Goal: Transaction & Acquisition: Purchase product/service

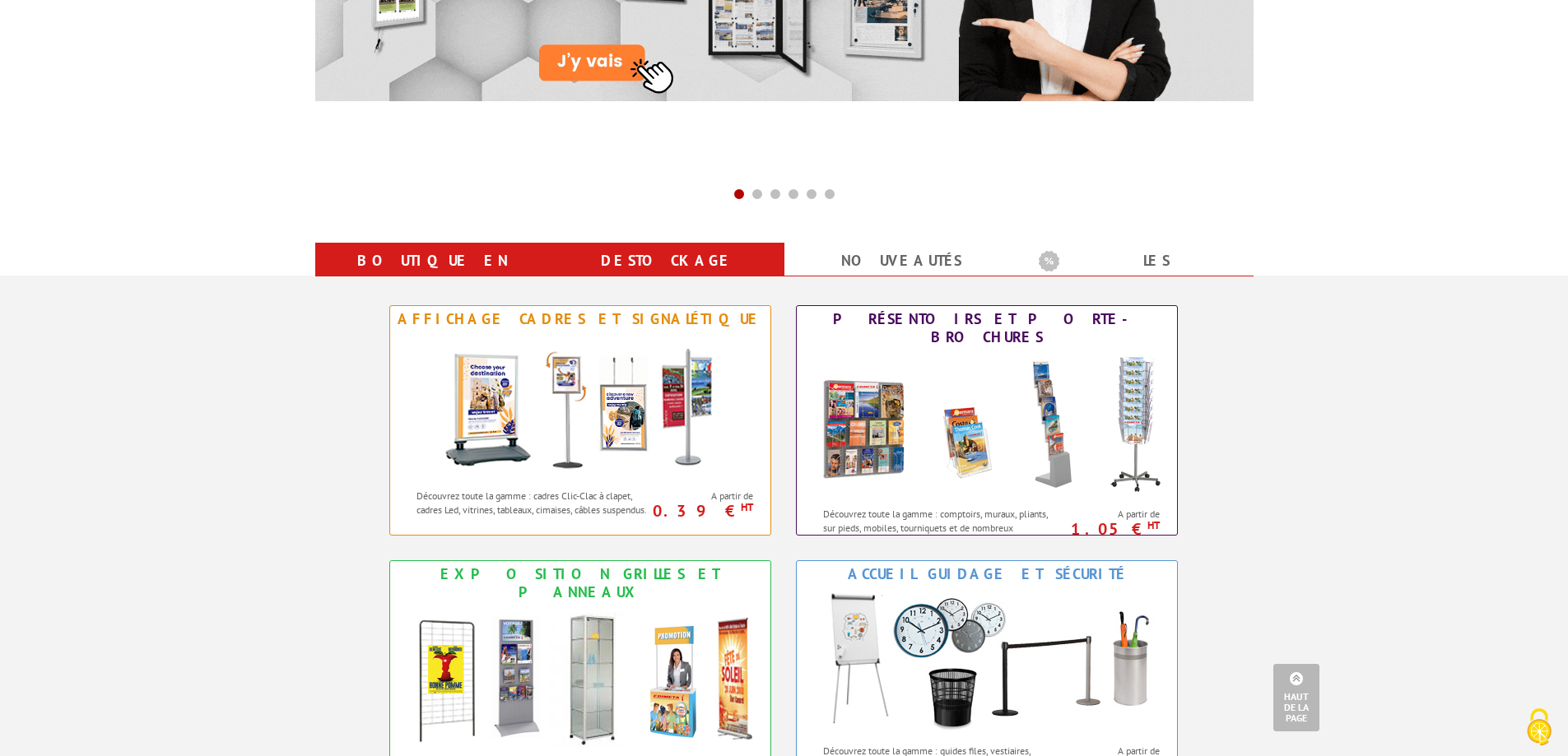
scroll to position [576, 0]
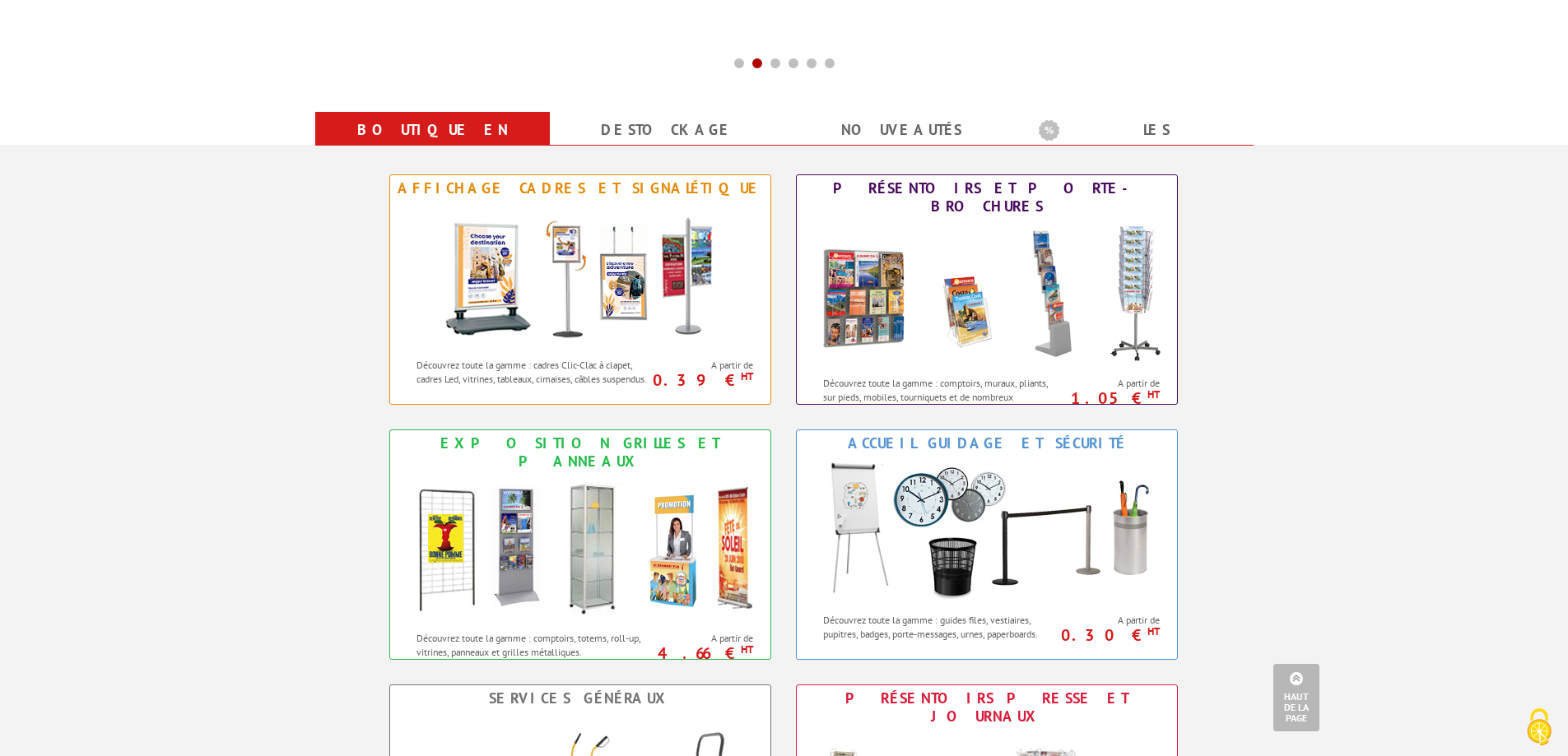
click at [1292, 679] on link "Haut de la page" at bounding box center [1296, 698] width 46 height 68
click at [662, 184] on div "Affichage Cadres et Signalétique" at bounding box center [581, 188] width 372 height 18
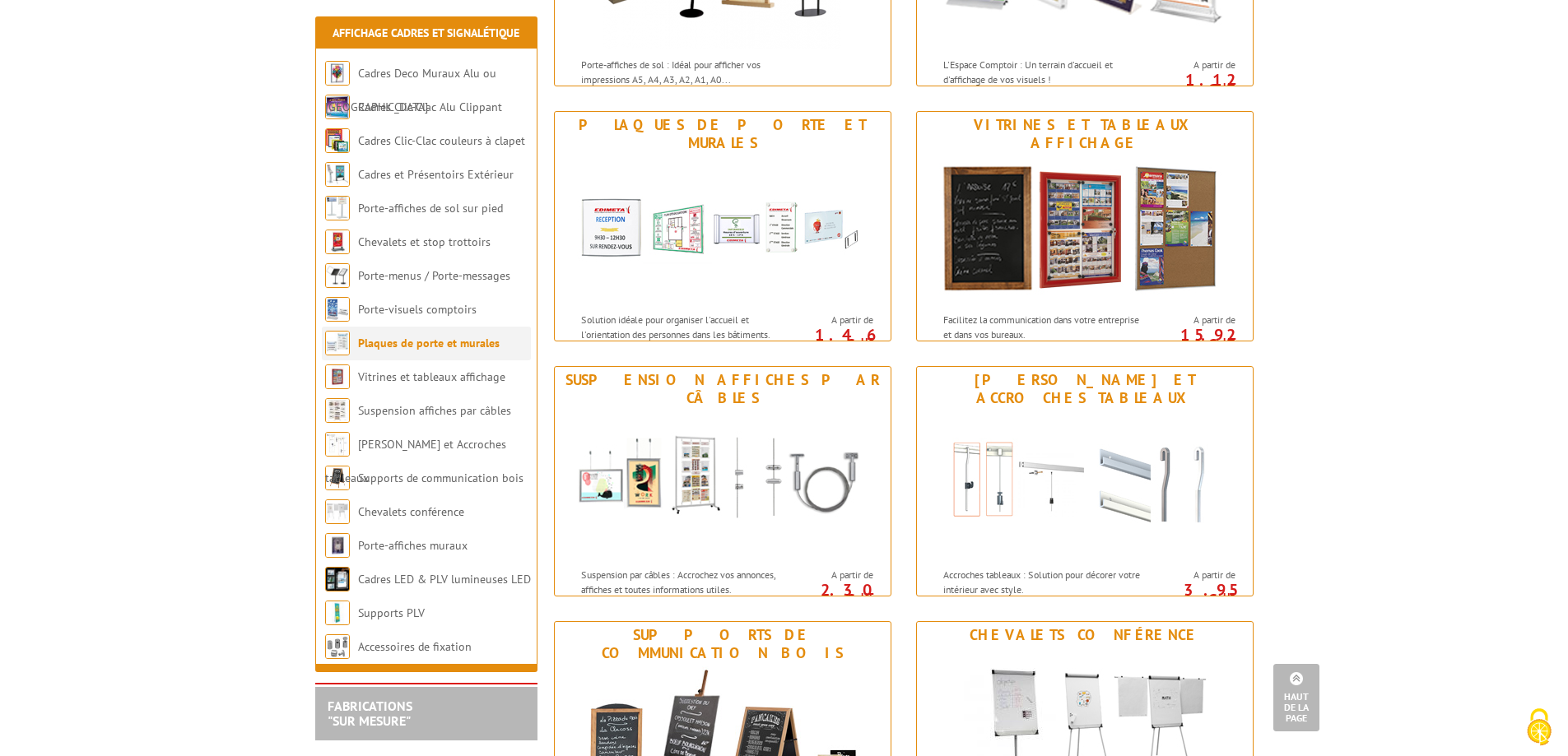
scroll to position [1070, 0]
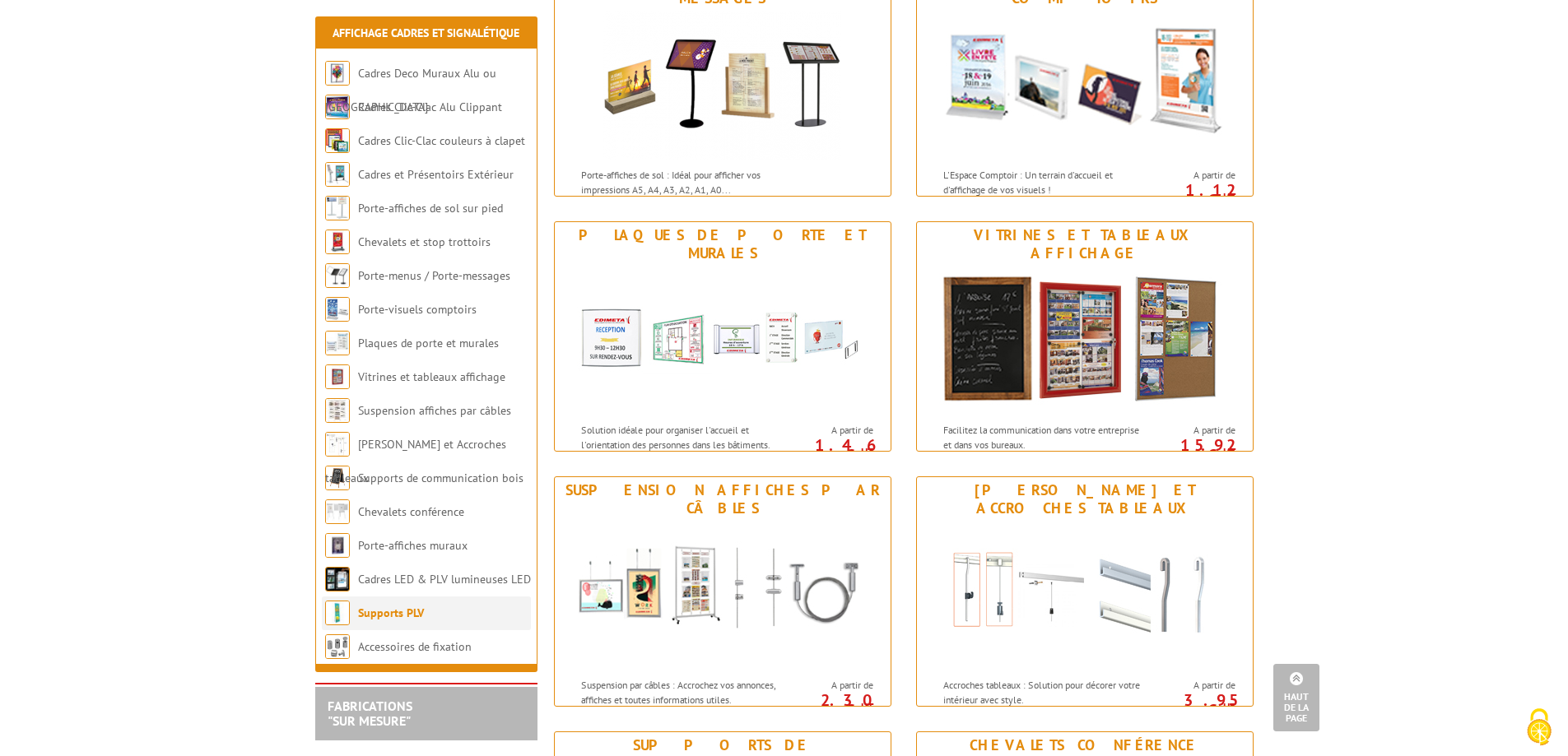
click at [487, 606] on li "Supports PLV" at bounding box center [427, 613] width 210 height 34
click at [406, 615] on link "Supports PLV" at bounding box center [391, 613] width 66 height 15
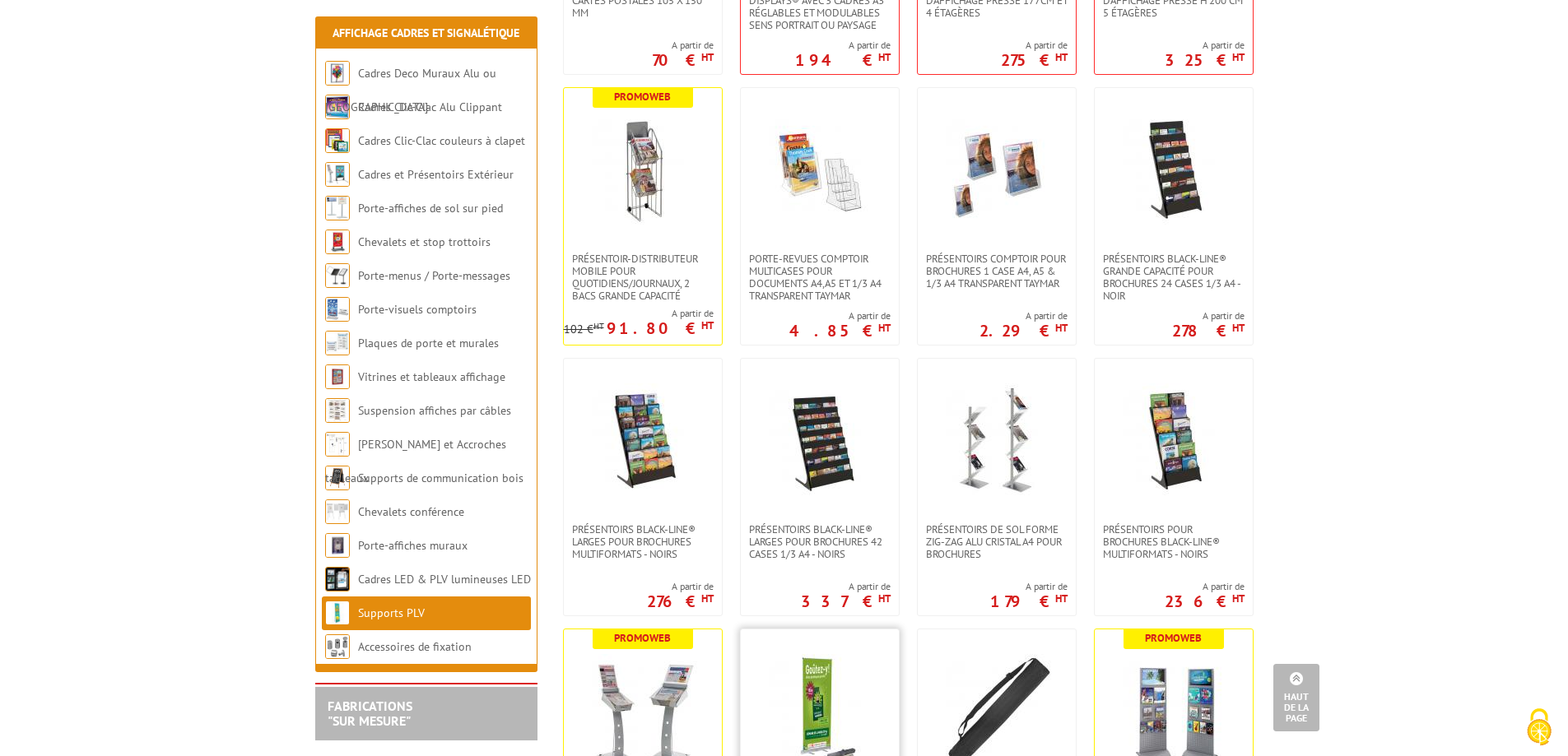
scroll to position [3456, 0]
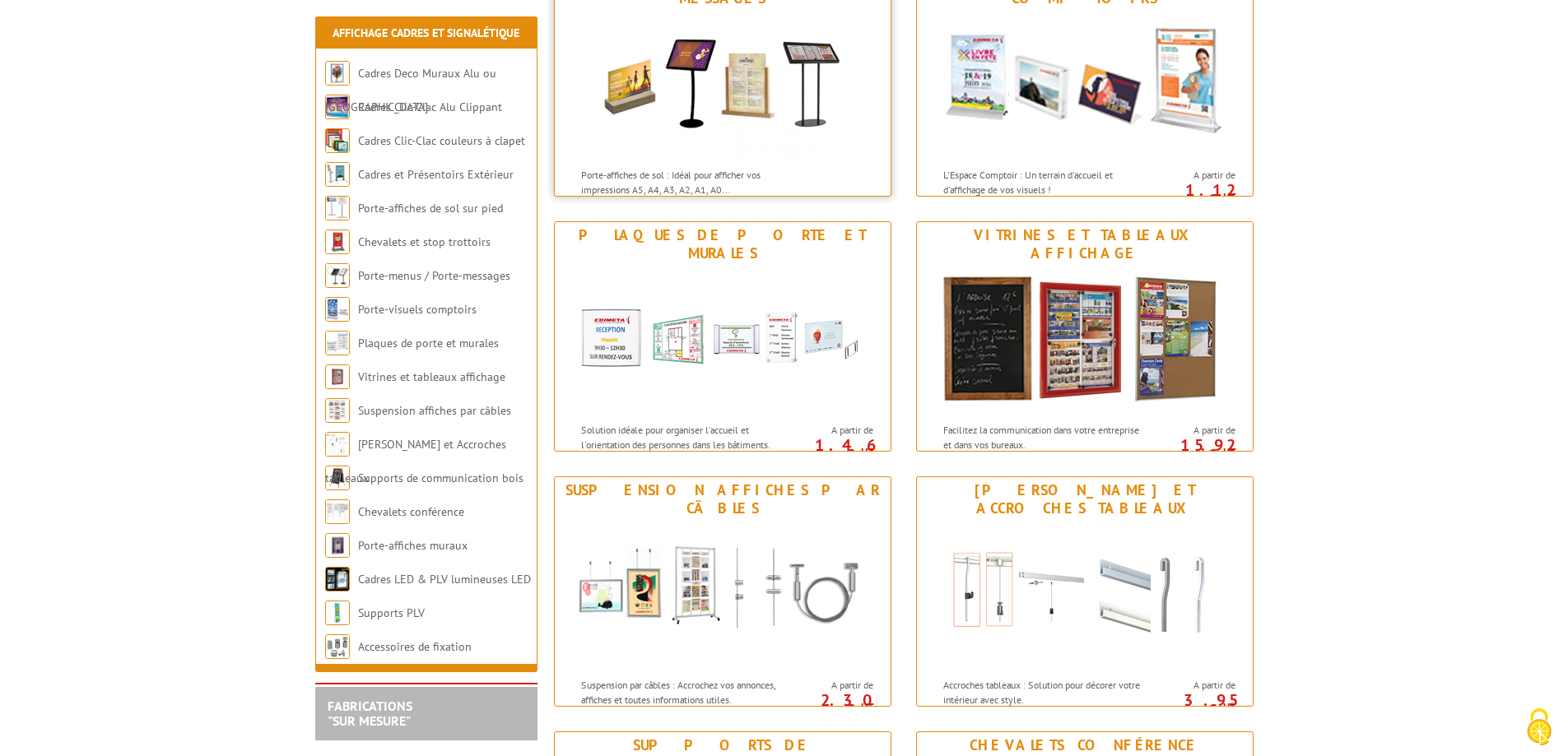
click at [783, 130] on img at bounding box center [722, 85] width 238 height 148
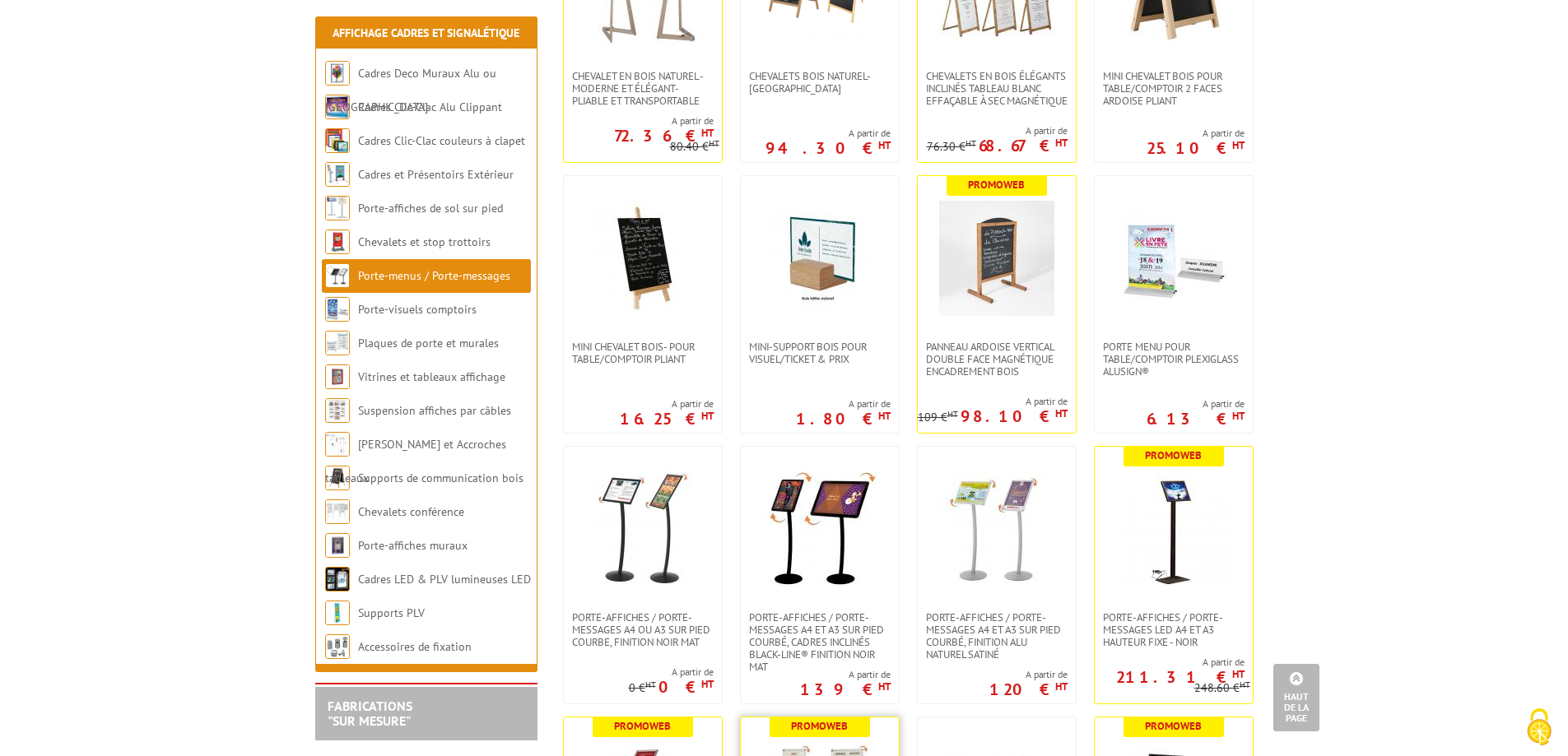
scroll to position [741, 0]
click at [792, 341] on span "Mini-support bois pour visuel/ticket & prix" at bounding box center [819, 352] width 142 height 24
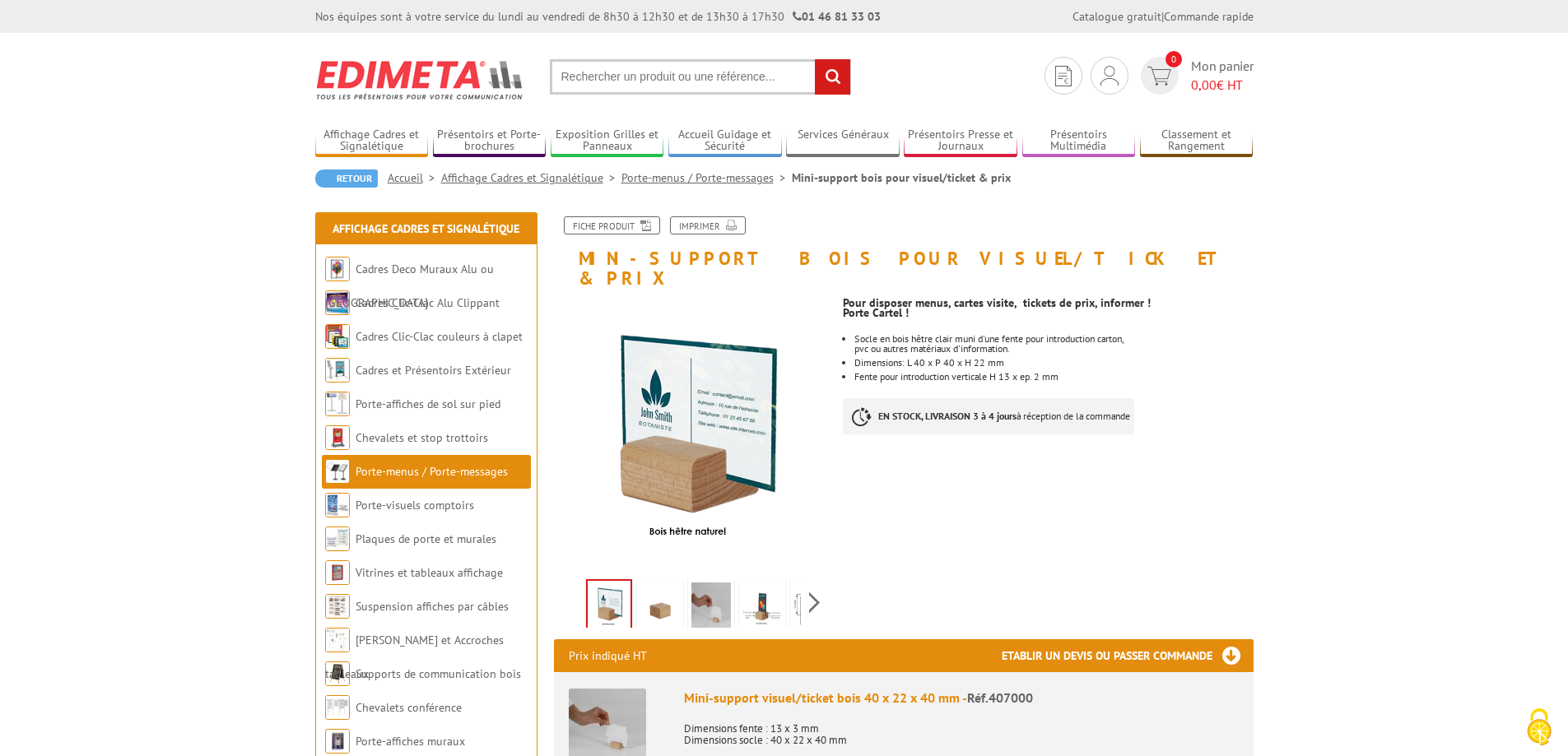
scroll to position [83, 0]
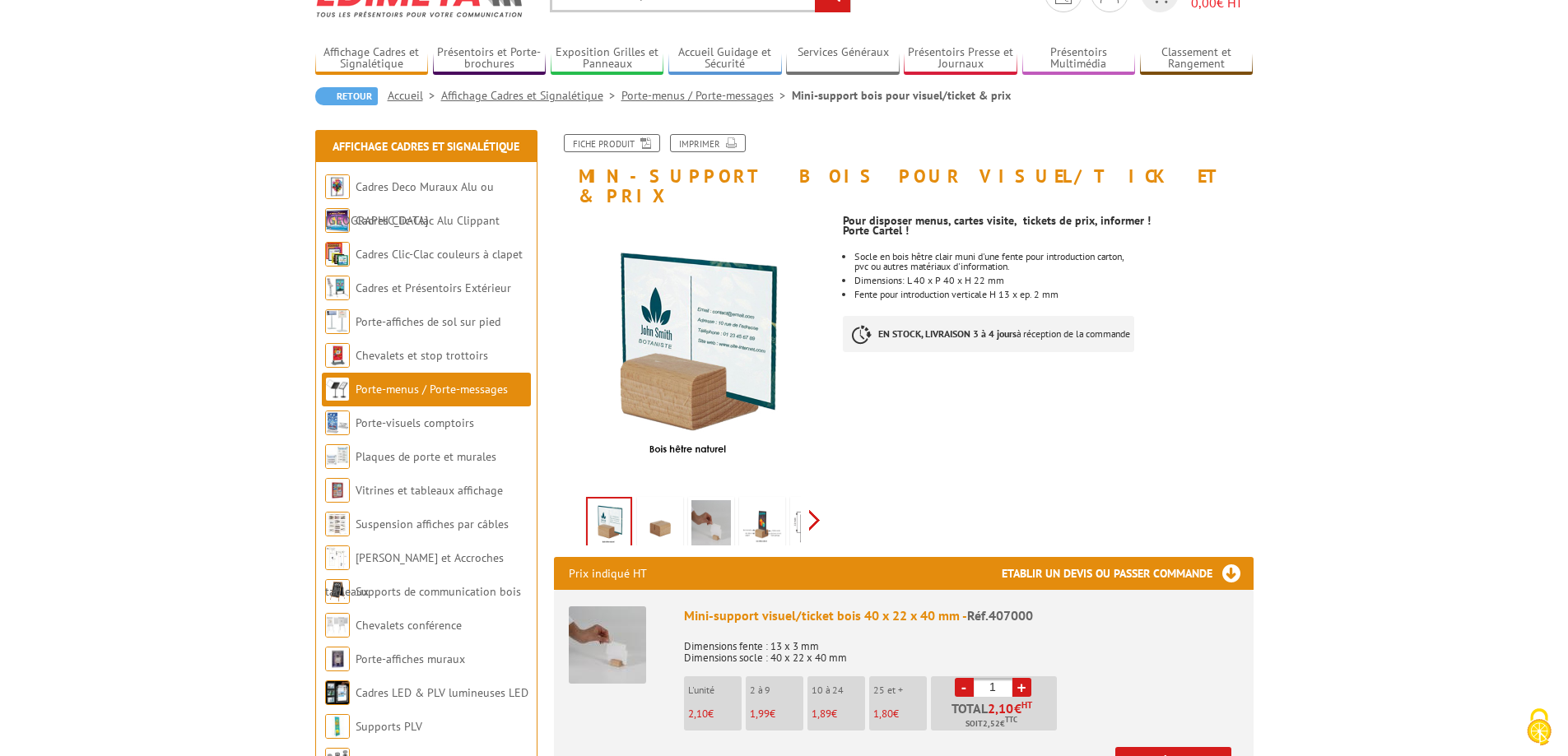
click at [811, 504] on div "Previous Next" at bounding box center [692, 519] width 277 height 57
click at [617, 501] on img at bounding box center [623, 526] width 39 height 51
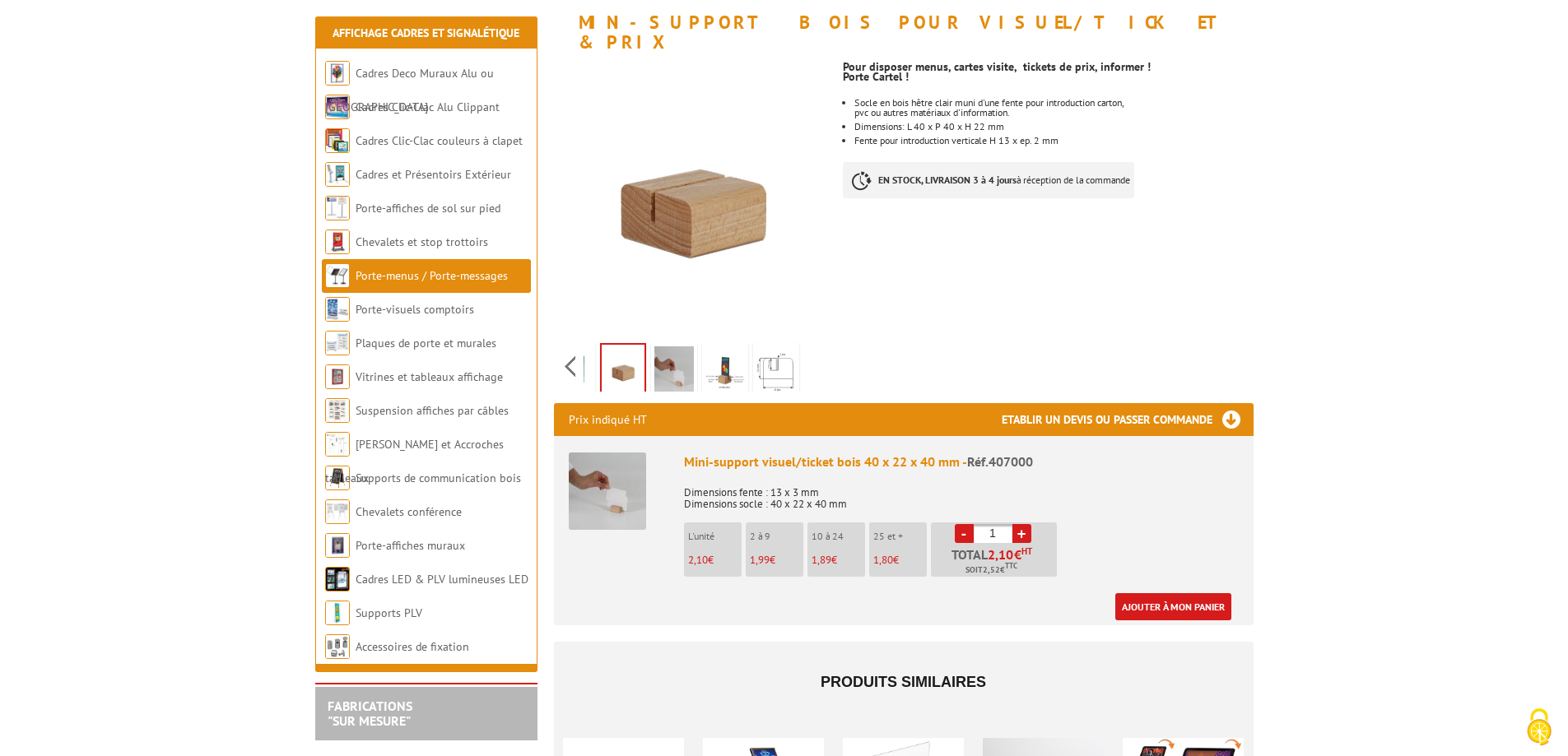
scroll to position [247, 0]
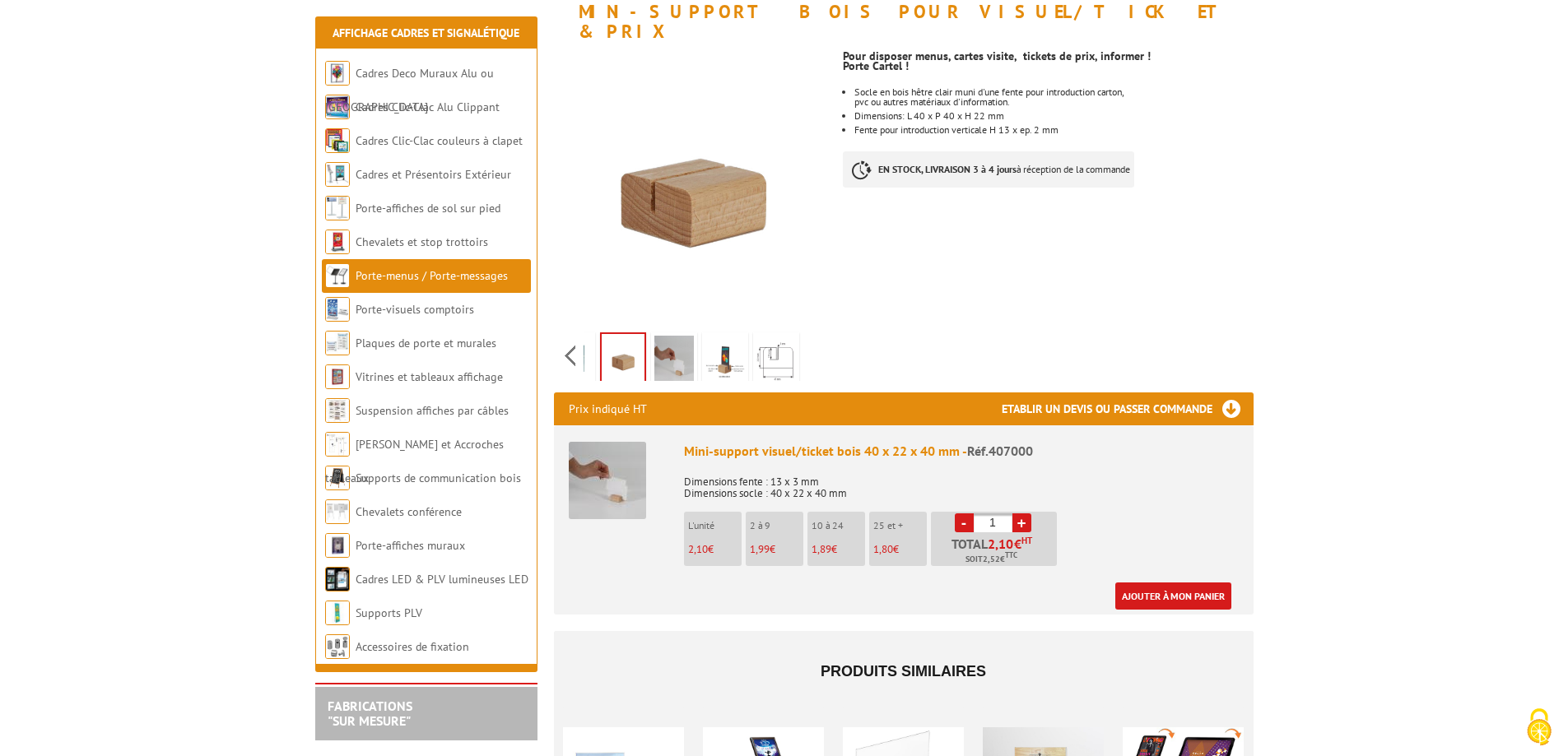
click at [730, 351] on img at bounding box center [725, 361] width 39 height 51
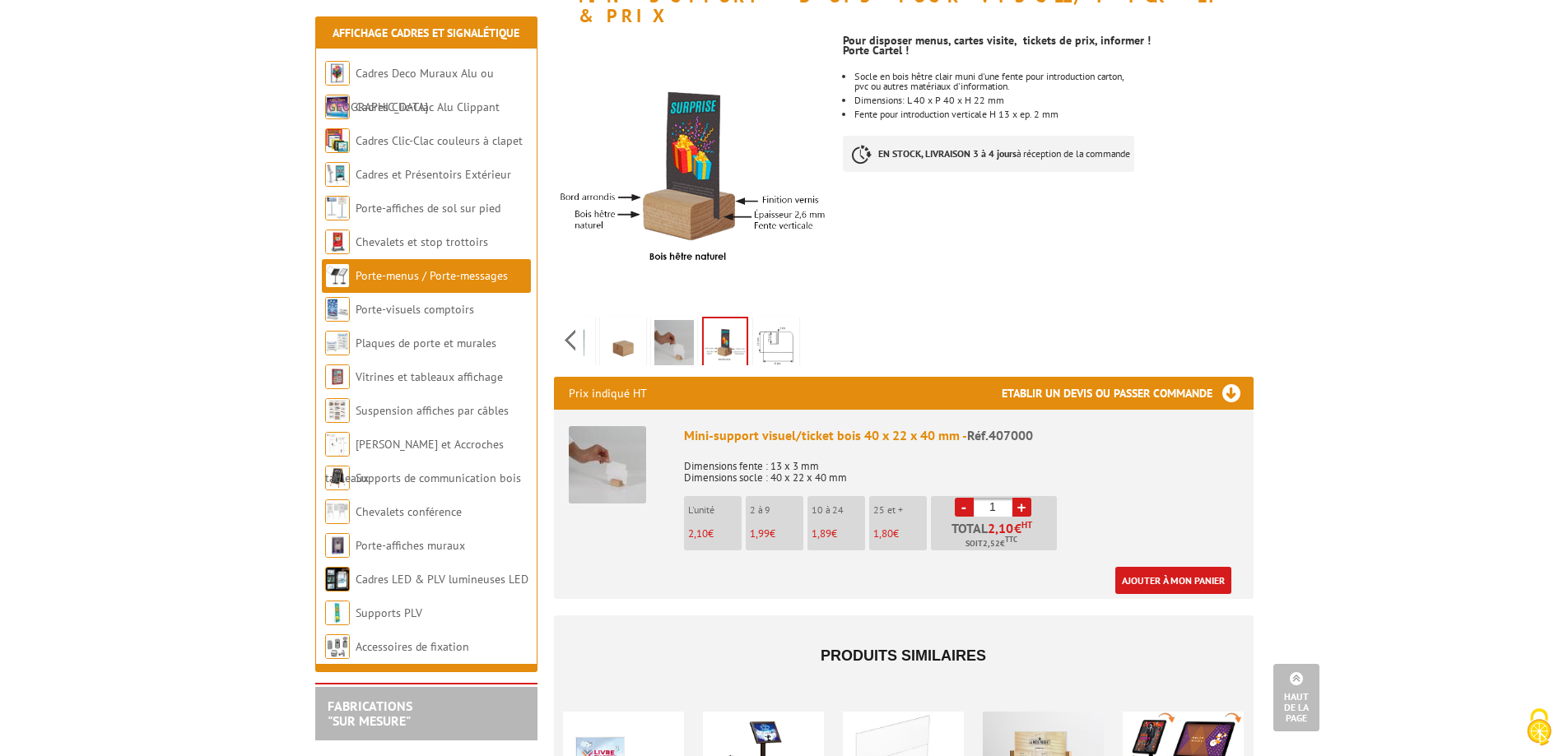
scroll to position [250, 0]
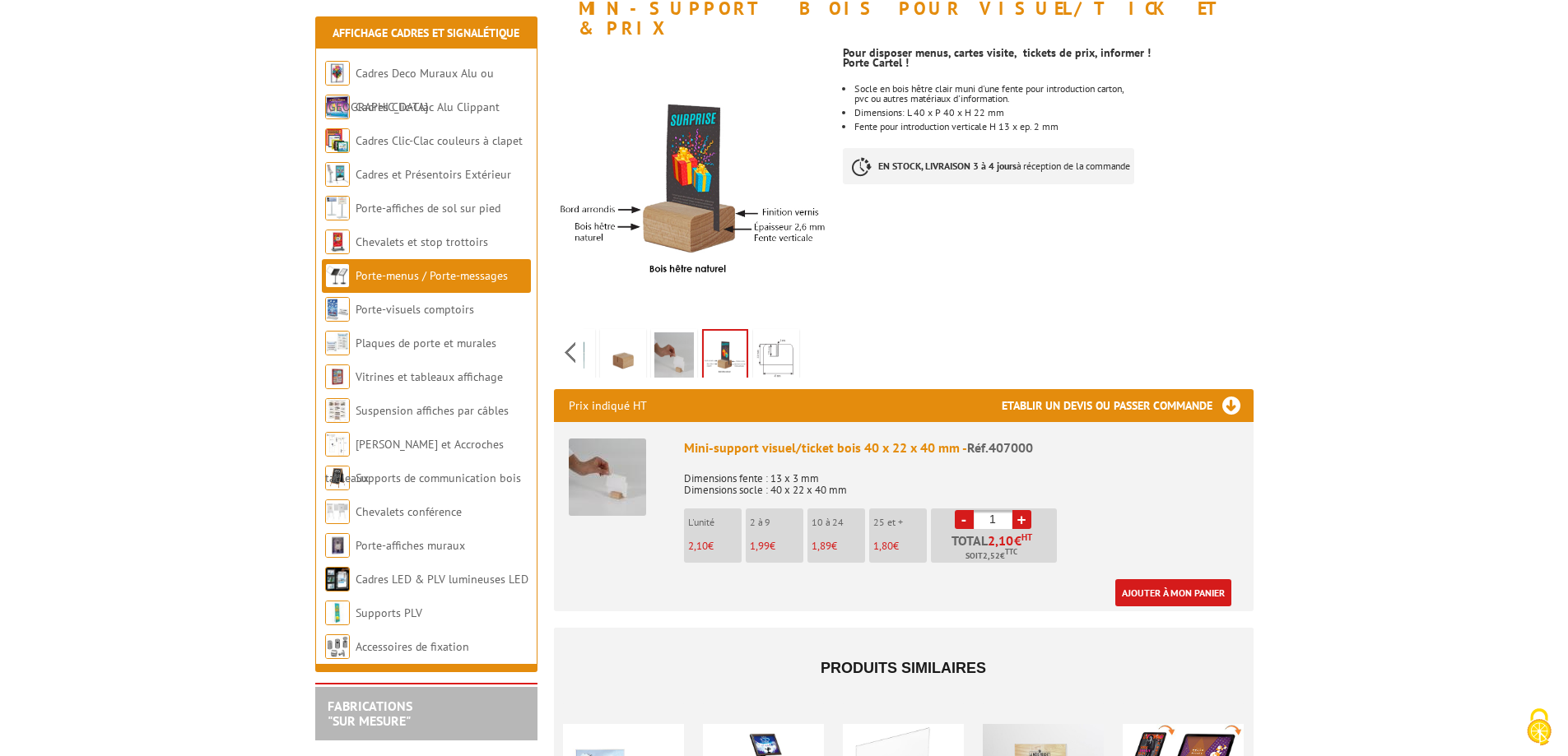
click at [1026, 510] on link "+" at bounding box center [1022, 519] width 19 height 19
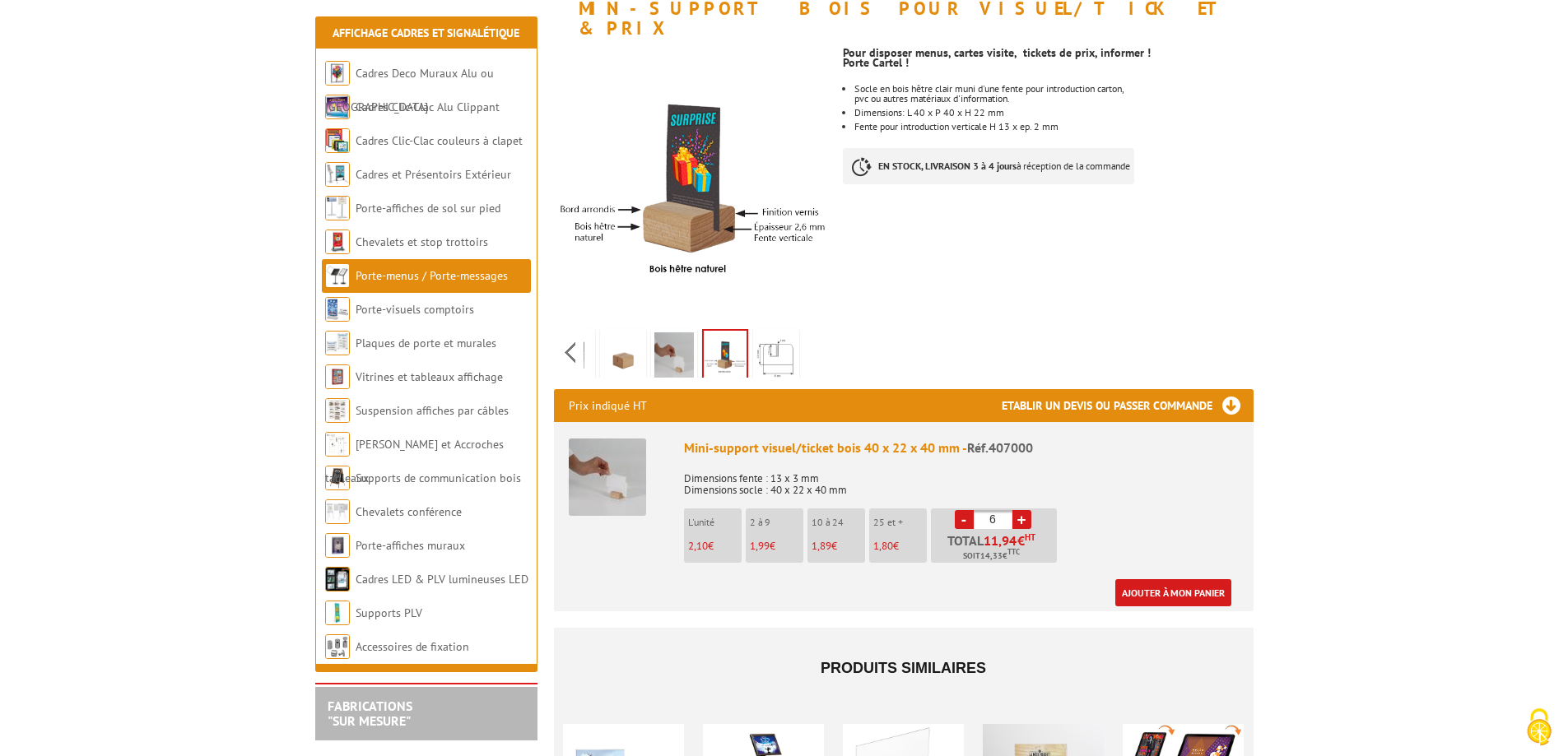
click at [1026, 510] on link "+" at bounding box center [1022, 519] width 19 height 19
type input "10"
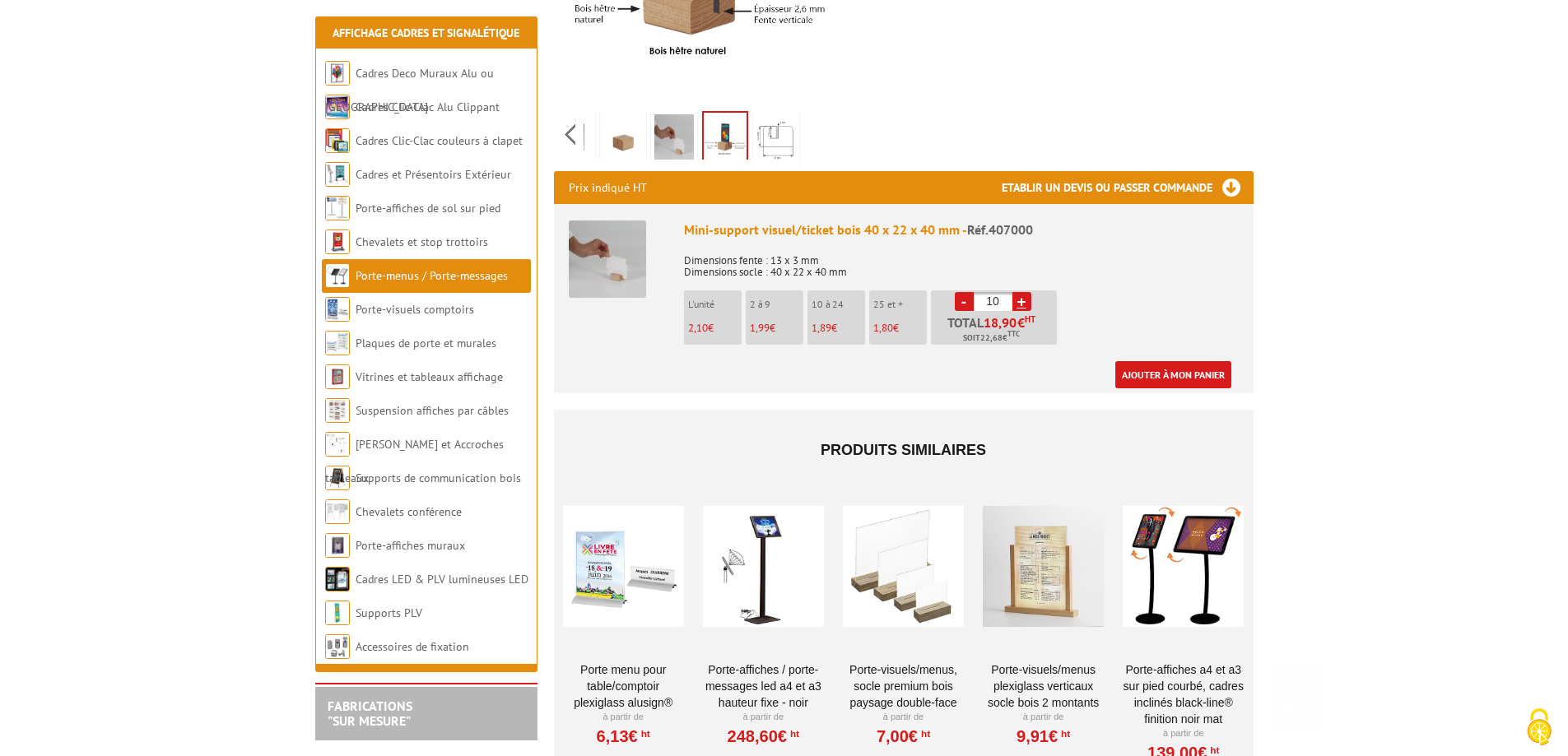
scroll to position [497, 0]
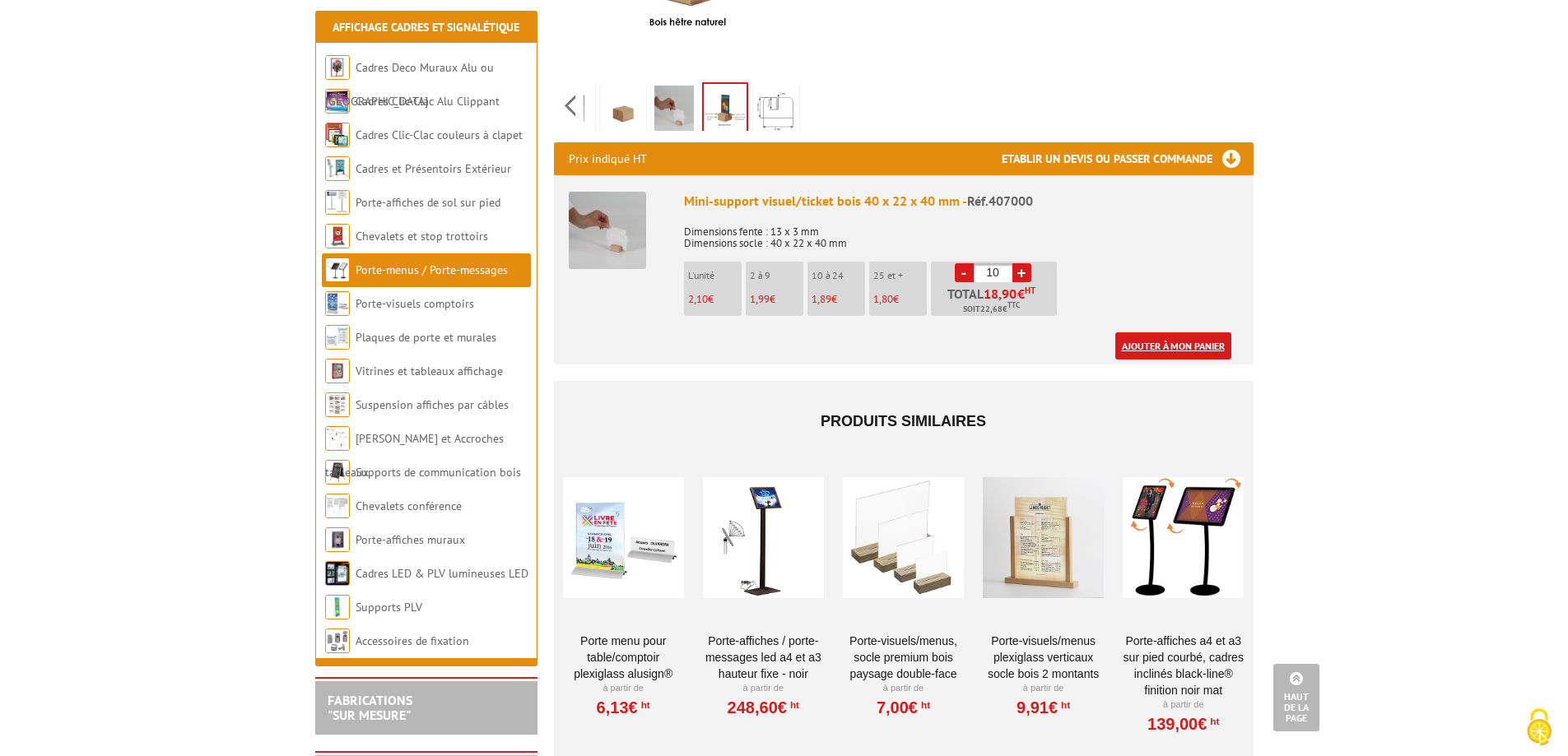
click at [1143, 332] on link "Ajouter à mon panier" at bounding box center [1173, 346] width 116 height 27
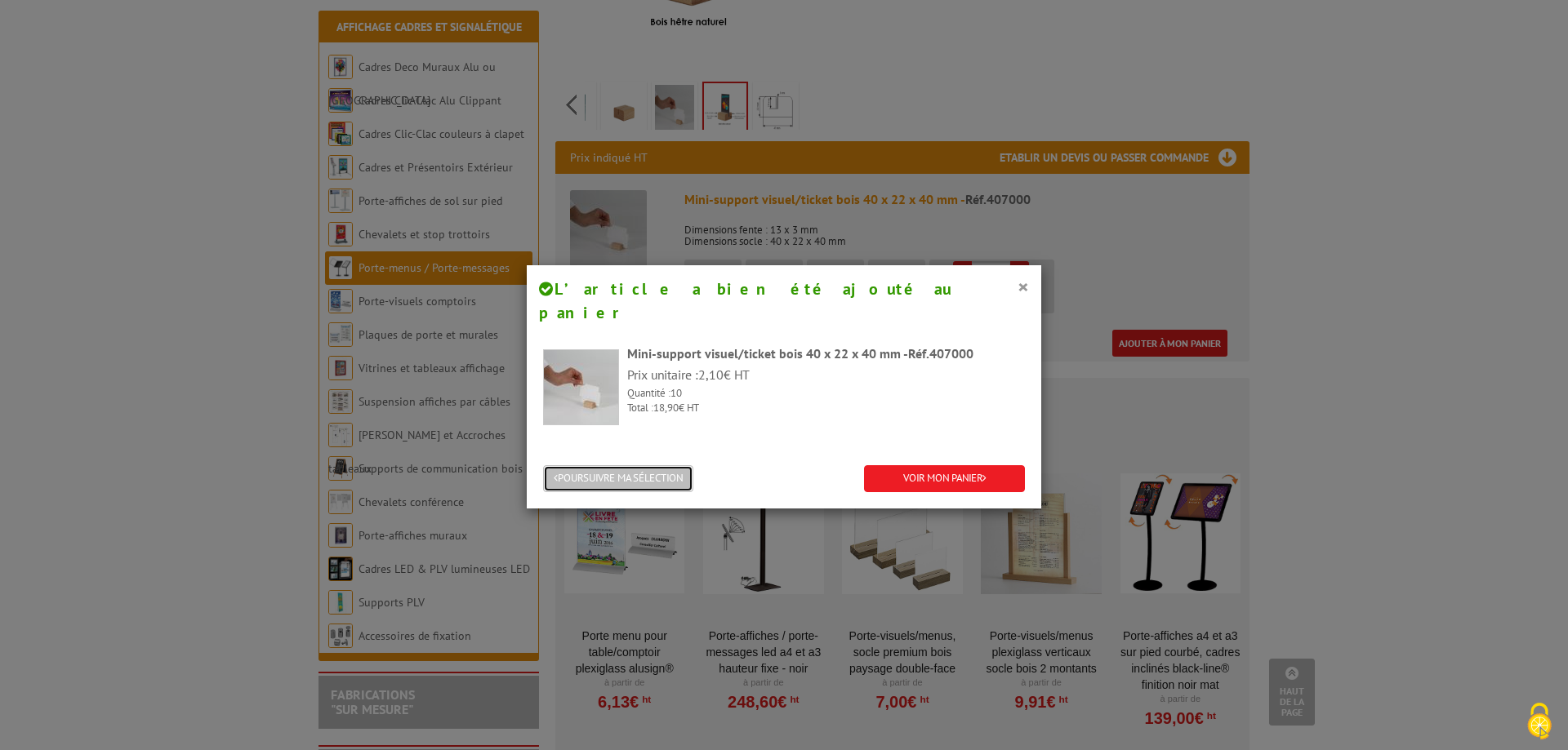
click at [663, 465] on button "POURSUIVRE MA SÉLECTION" at bounding box center [618, 478] width 150 height 27
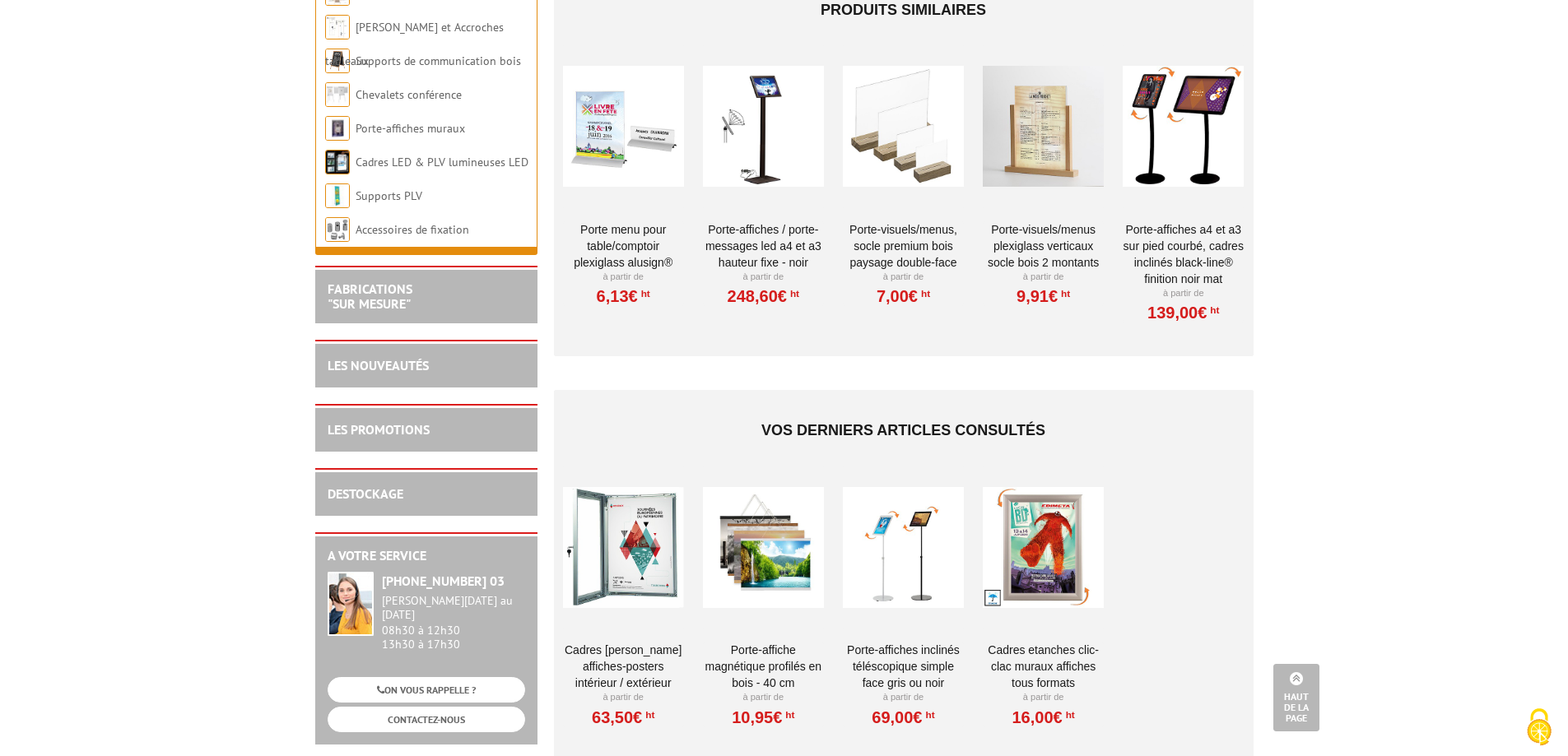
scroll to position [826, 0]
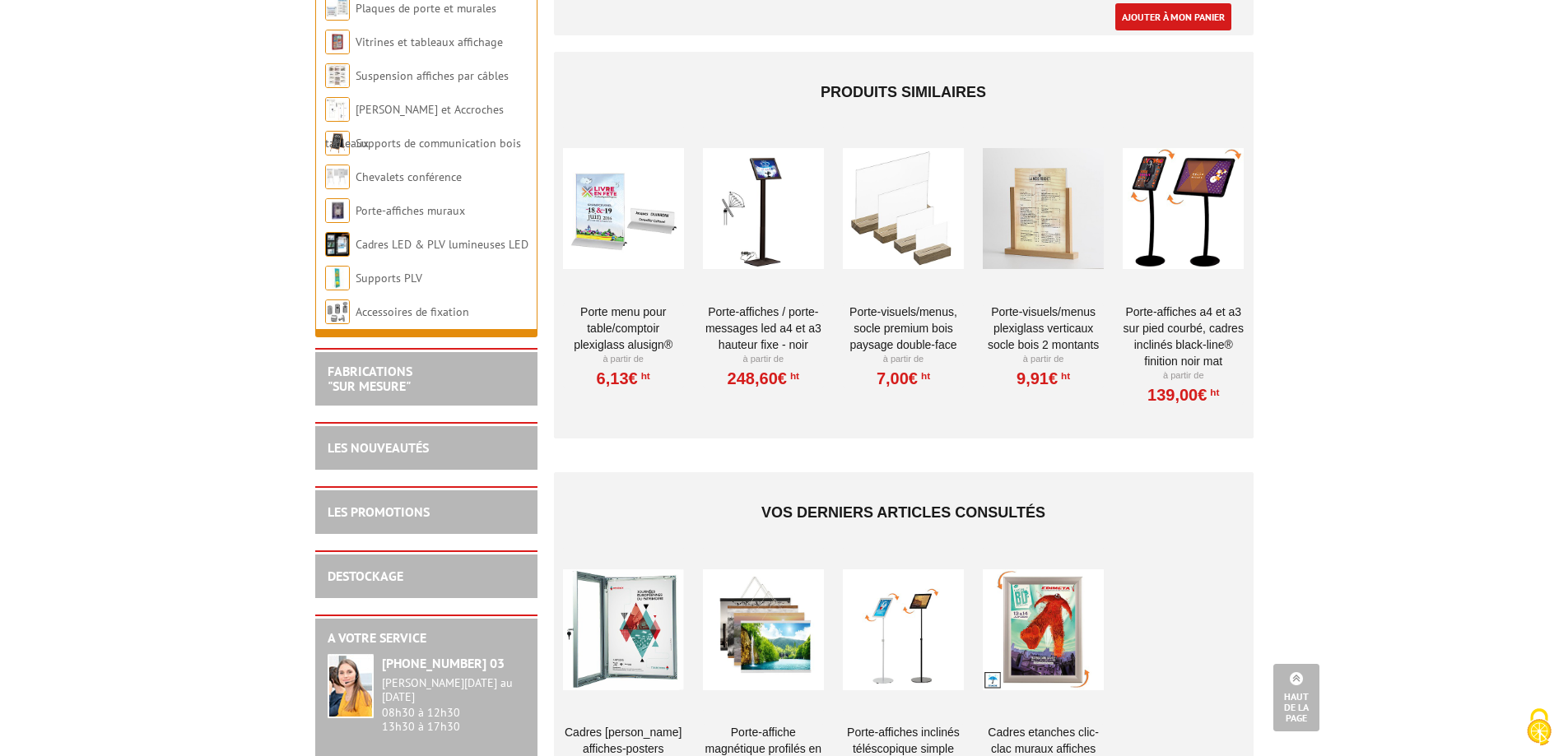
click at [635, 308] on link "Porte Menu pour table/comptoir Plexiglass AluSign®" at bounding box center [623, 328] width 121 height 50
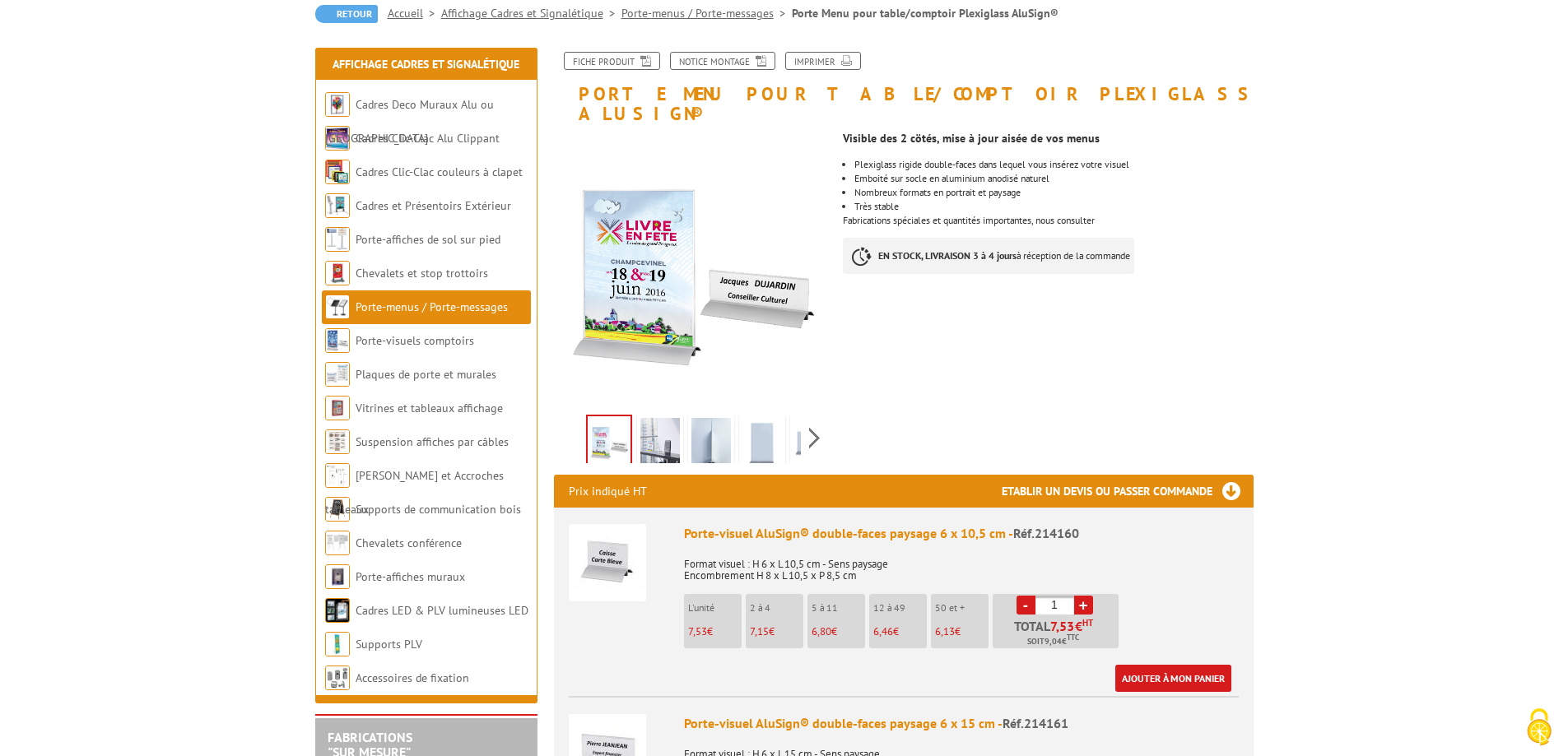
click at [706, 429] on img at bounding box center [711, 443] width 39 height 51
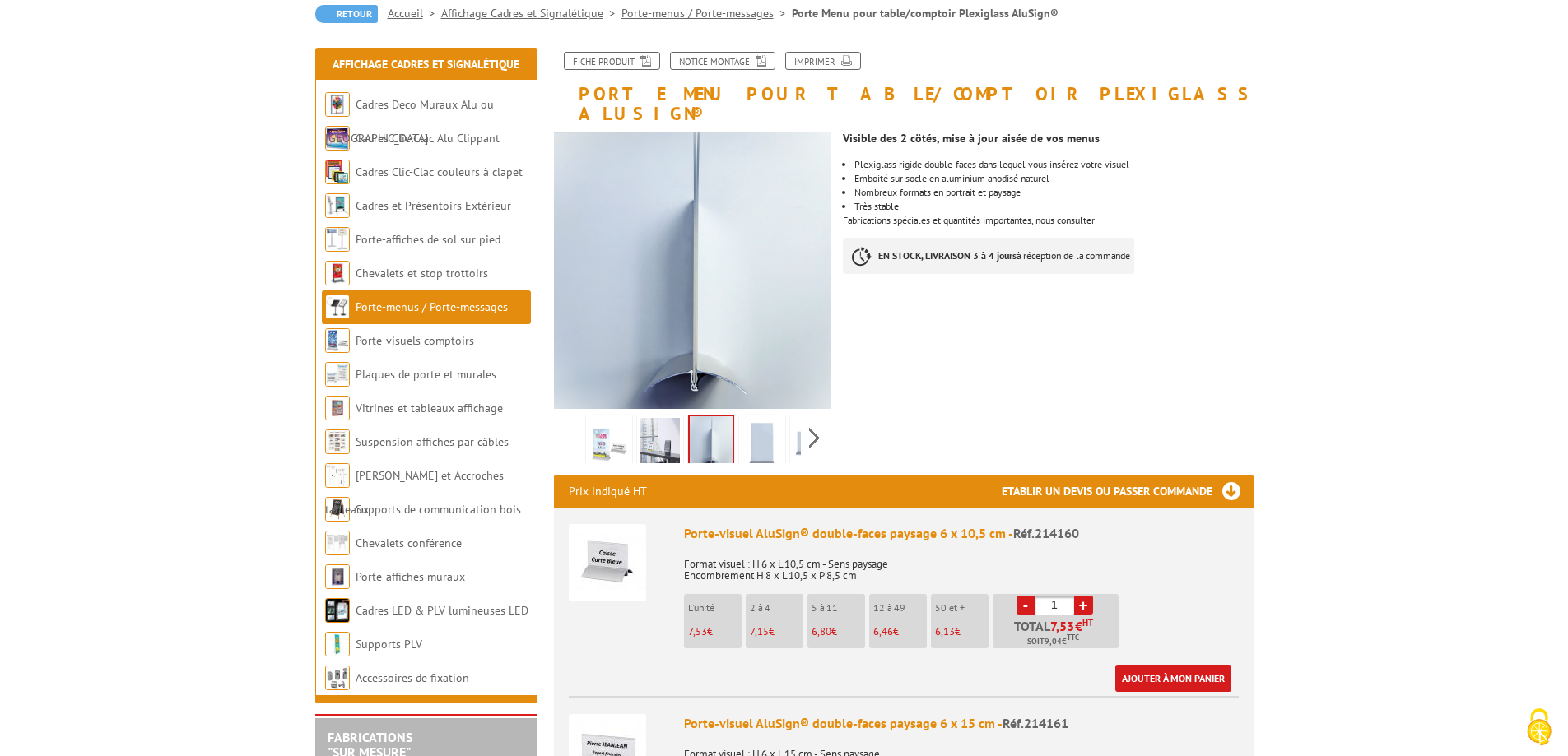
click at [750, 423] on img at bounding box center [762, 443] width 39 height 51
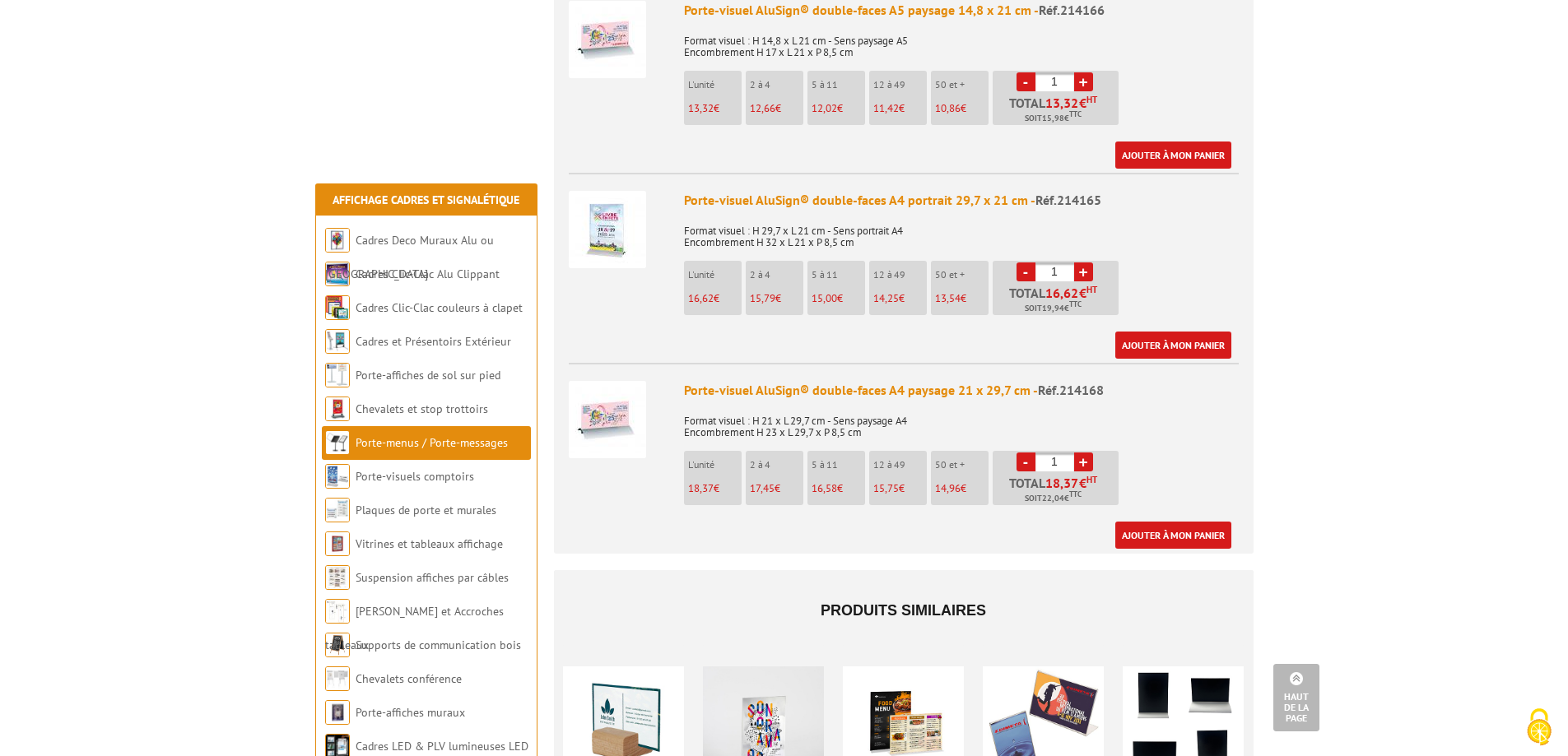
scroll to position [2057, 0]
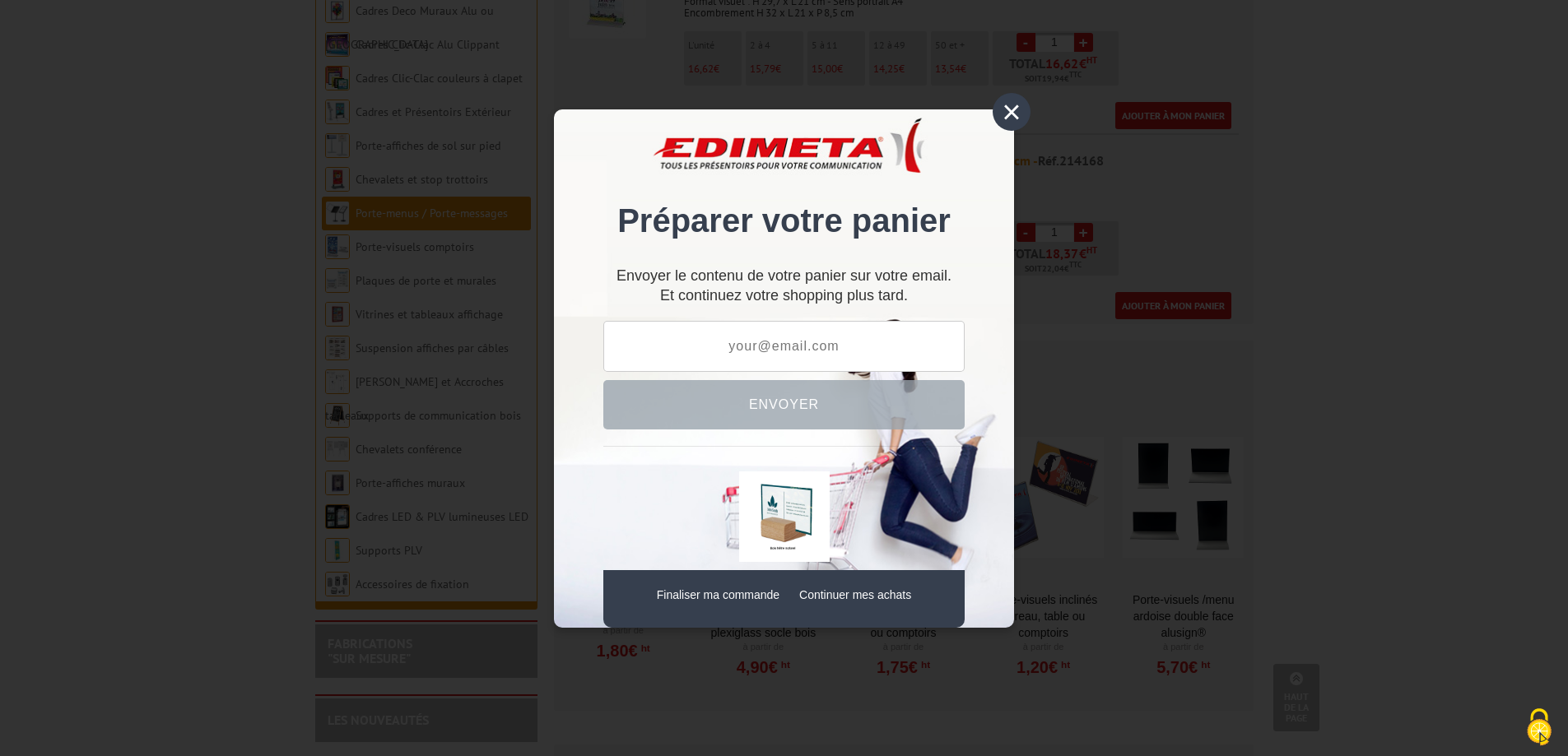
click at [1010, 116] on div "×" at bounding box center [1012, 112] width 38 height 38
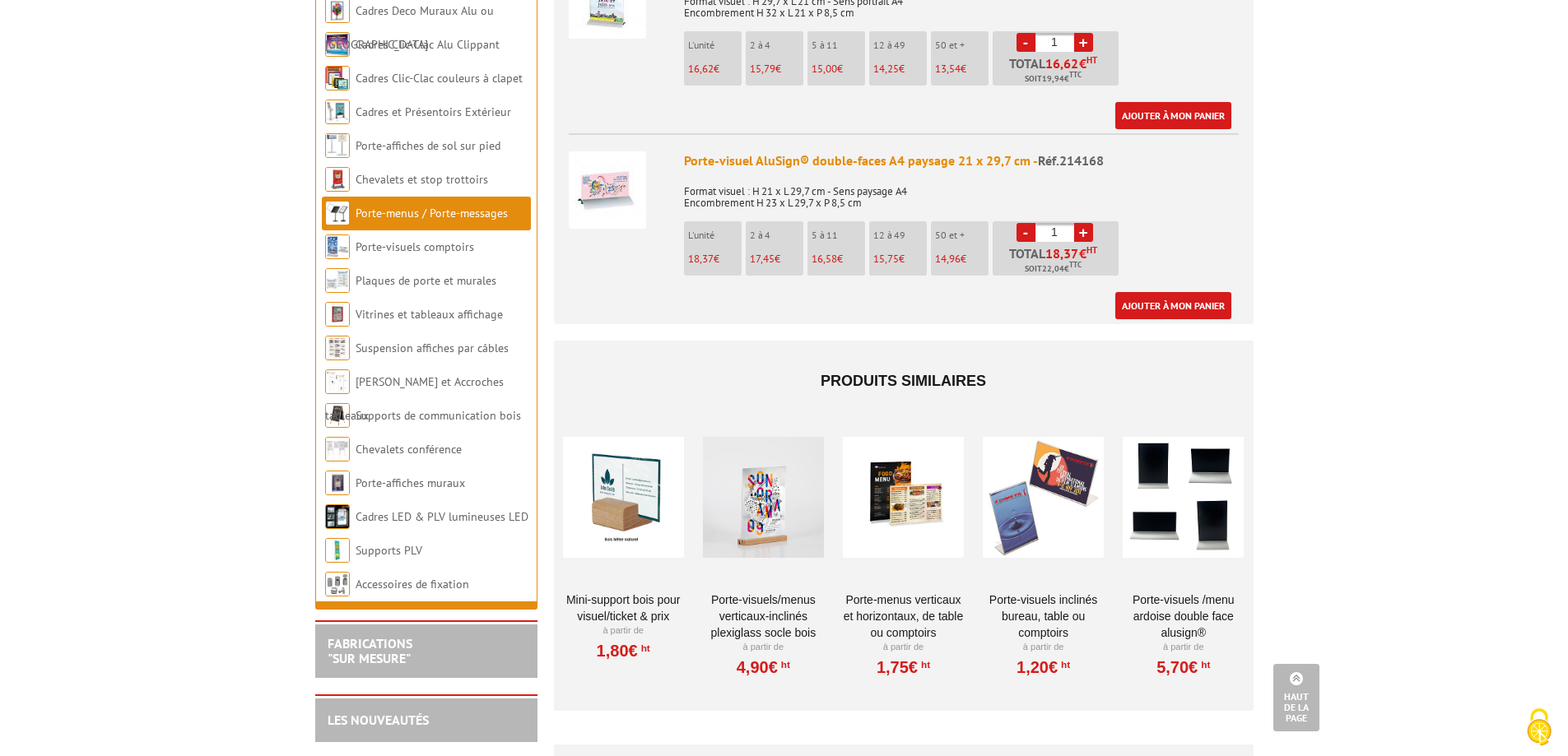
click at [1298, 681] on link "Haut de la page" at bounding box center [1296, 698] width 46 height 68
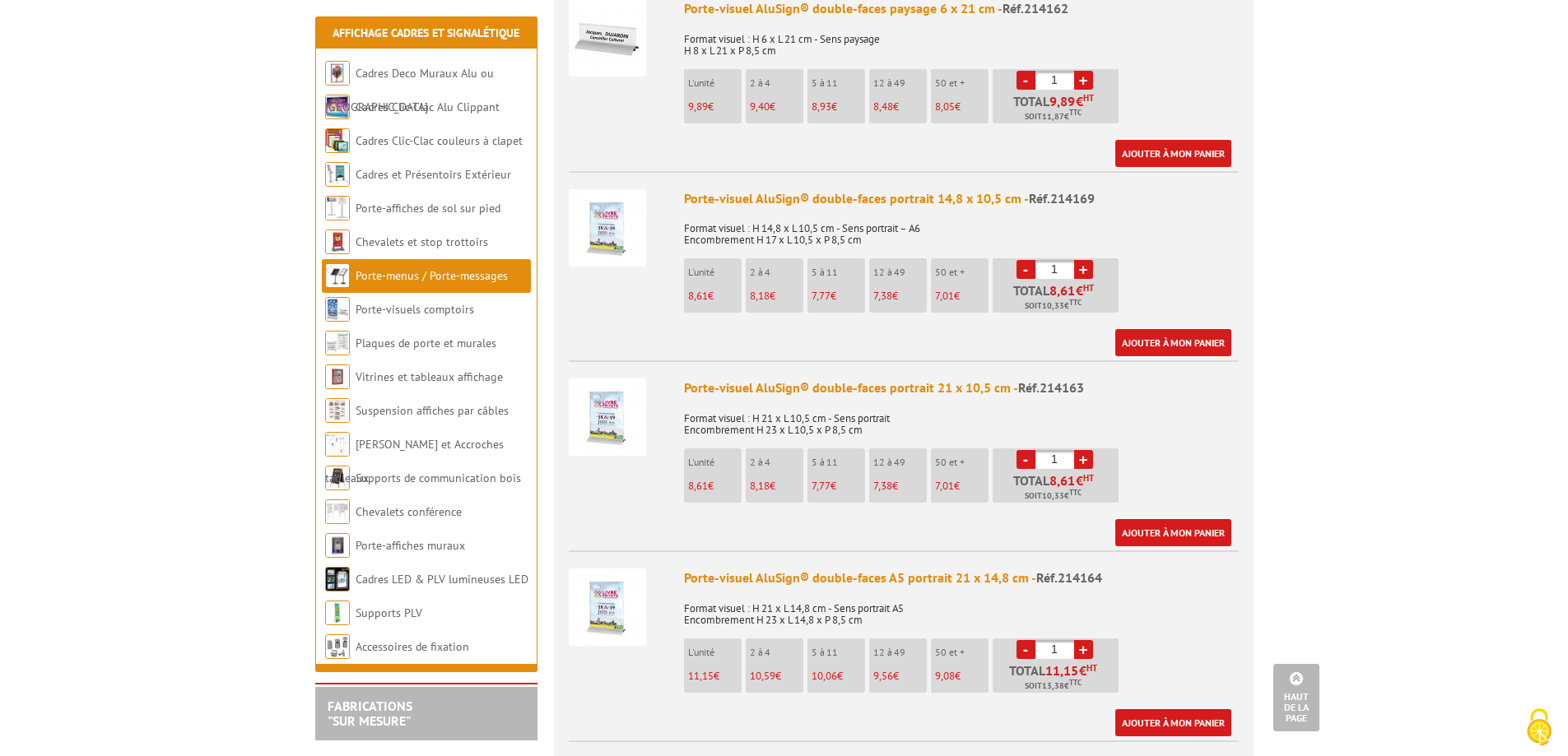
scroll to position [1398, 0]
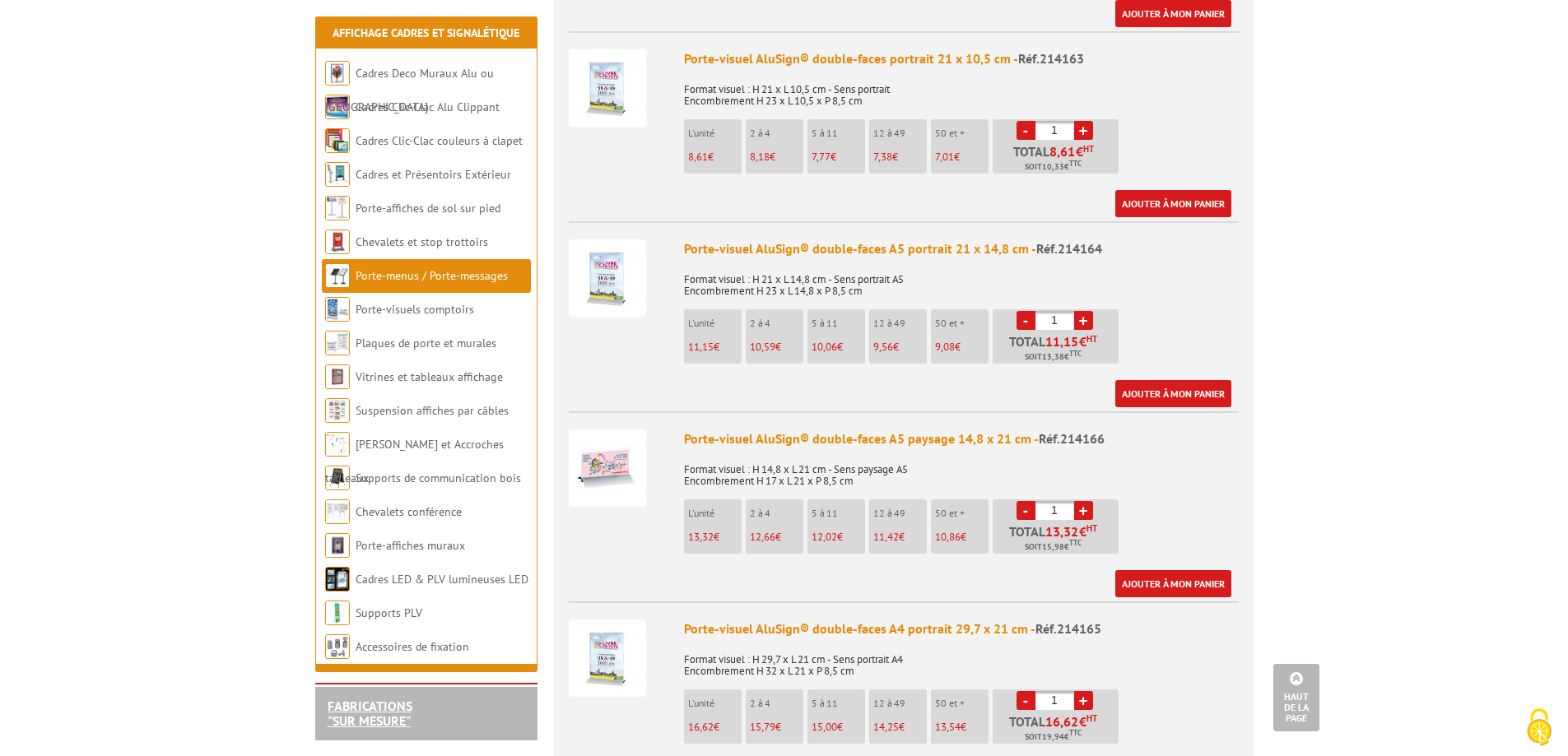
click at [351, 717] on link "FABRICATIONS "Sur Mesure"" at bounding box center [370, 713] width 85 height 31
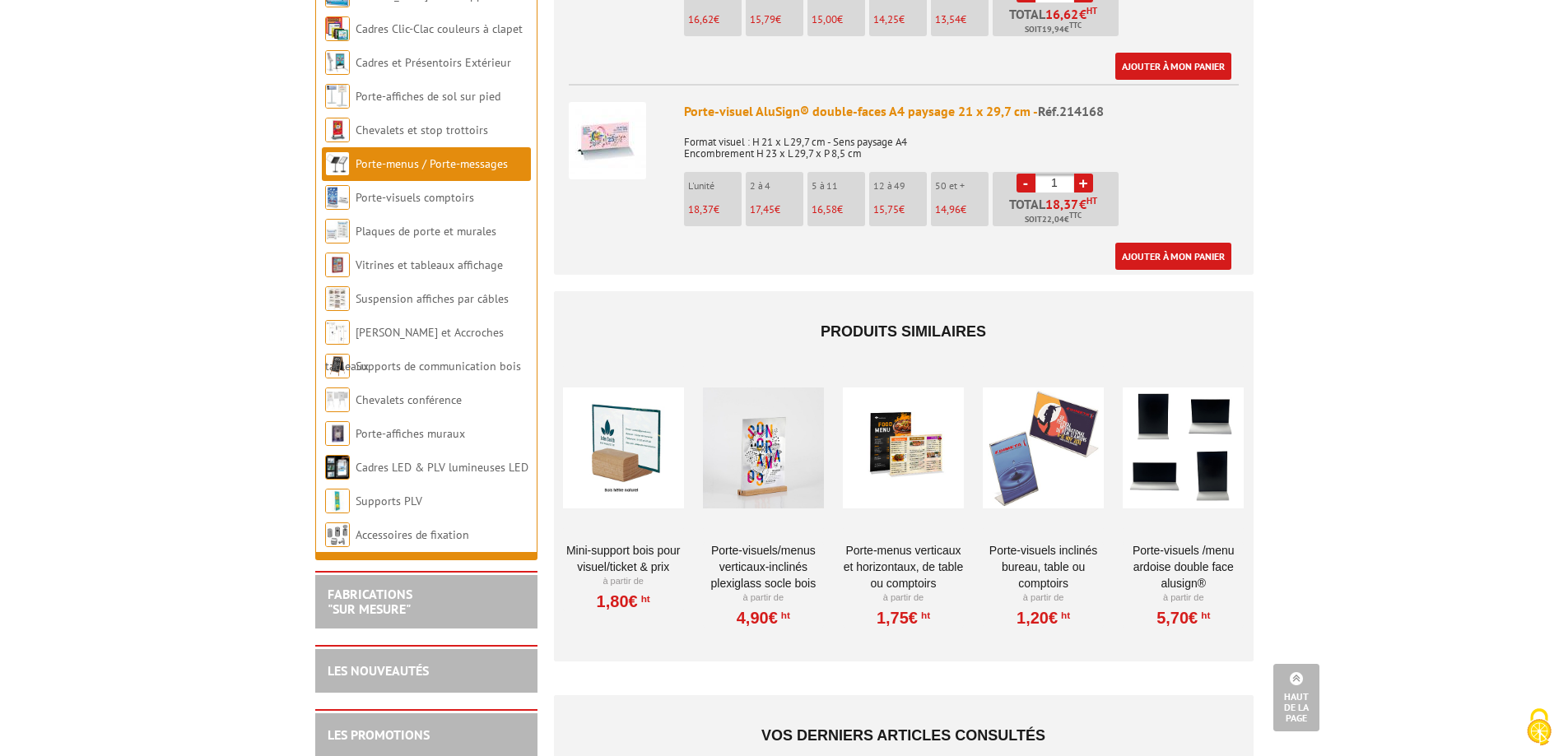
scroll to position [2139, 0]
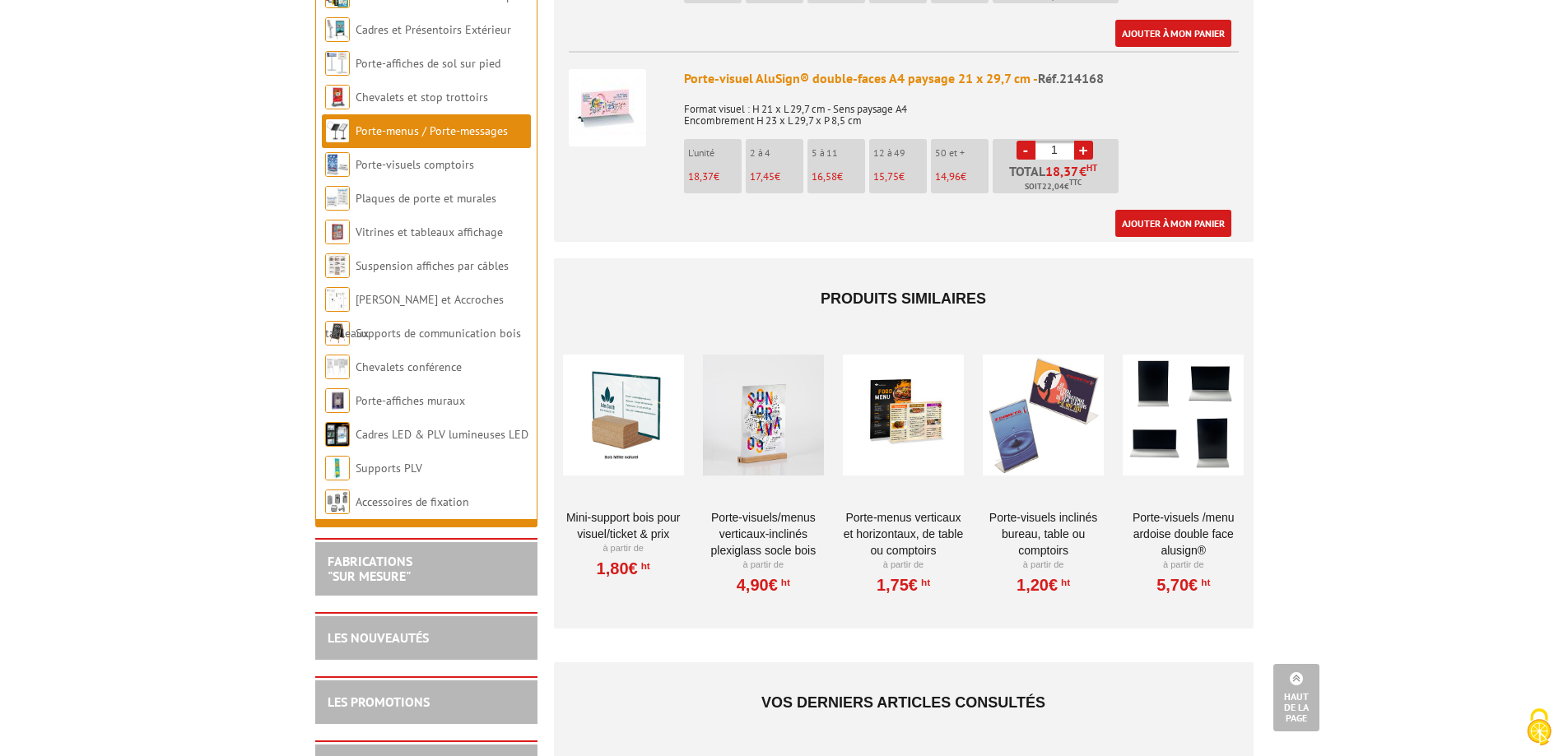
click at [793, 531] on link "Porte-Visuels/Menus verticaux-inclinés plexiglass socle bois" at bounding box center [763, 533] width 121 height 50
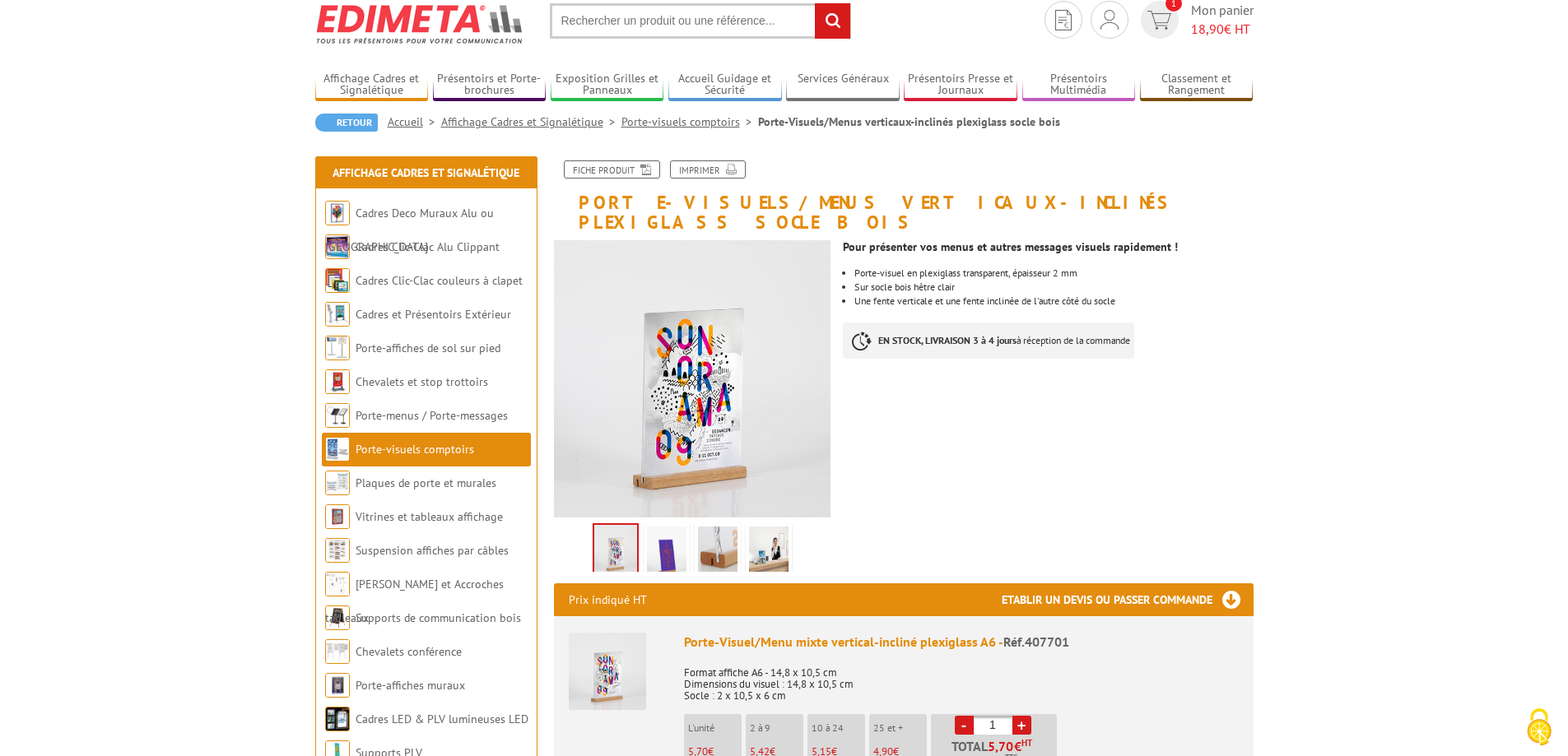
scroll to position [83, 0]
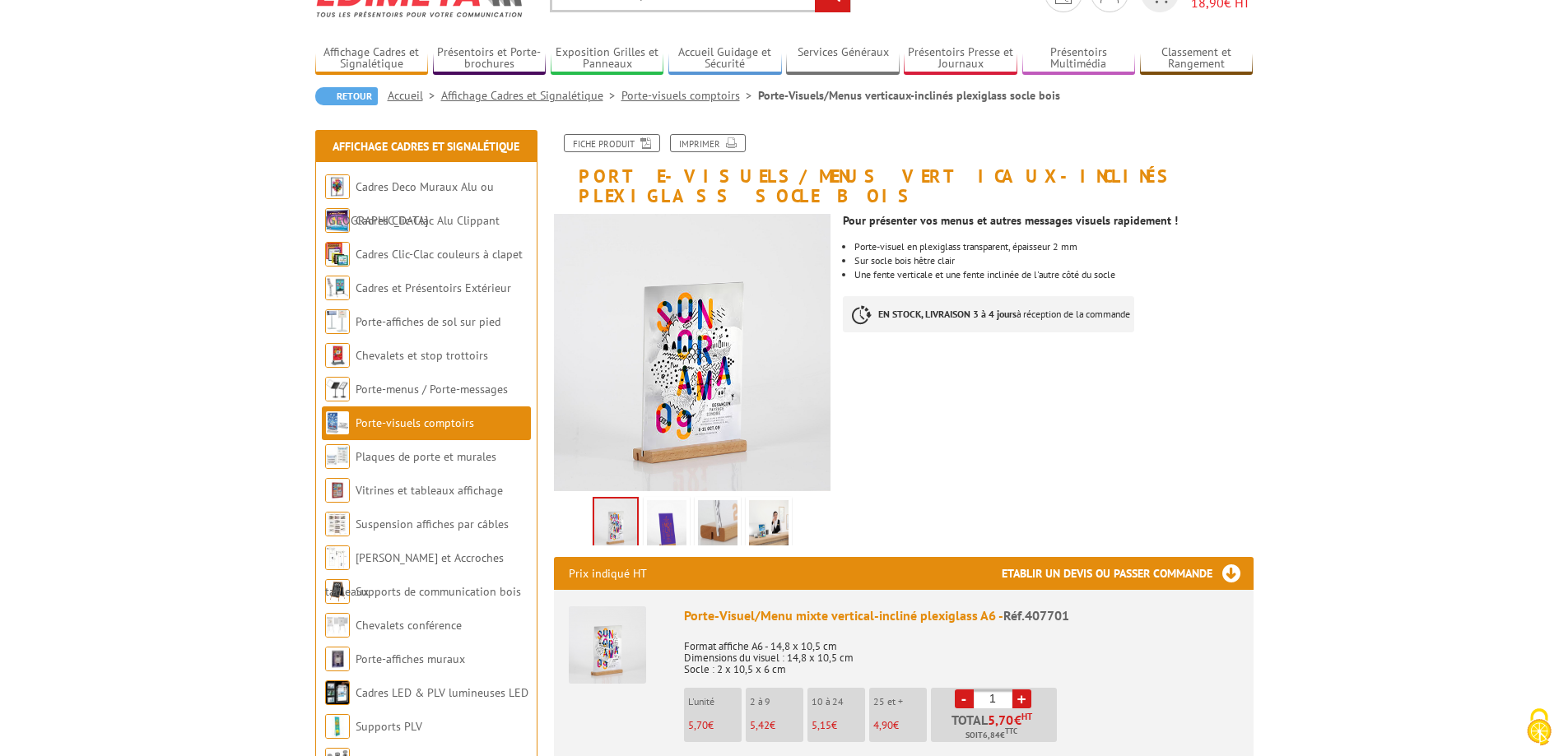
click at [725, 508] on img at bounding box center [718, 526] width 39 height 51
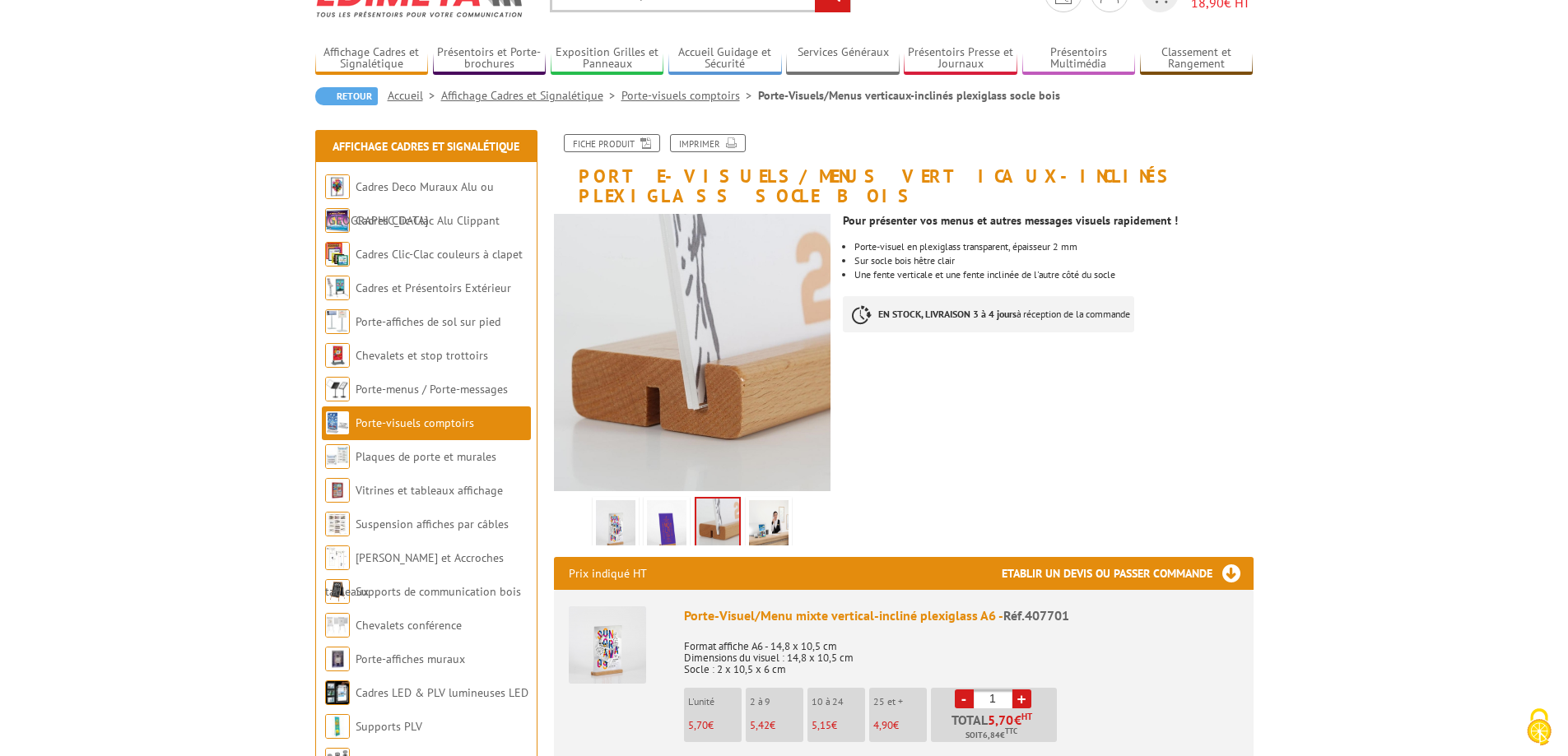
click at [757, 501] on img at bounding box center [768, 526] width 39 height 51
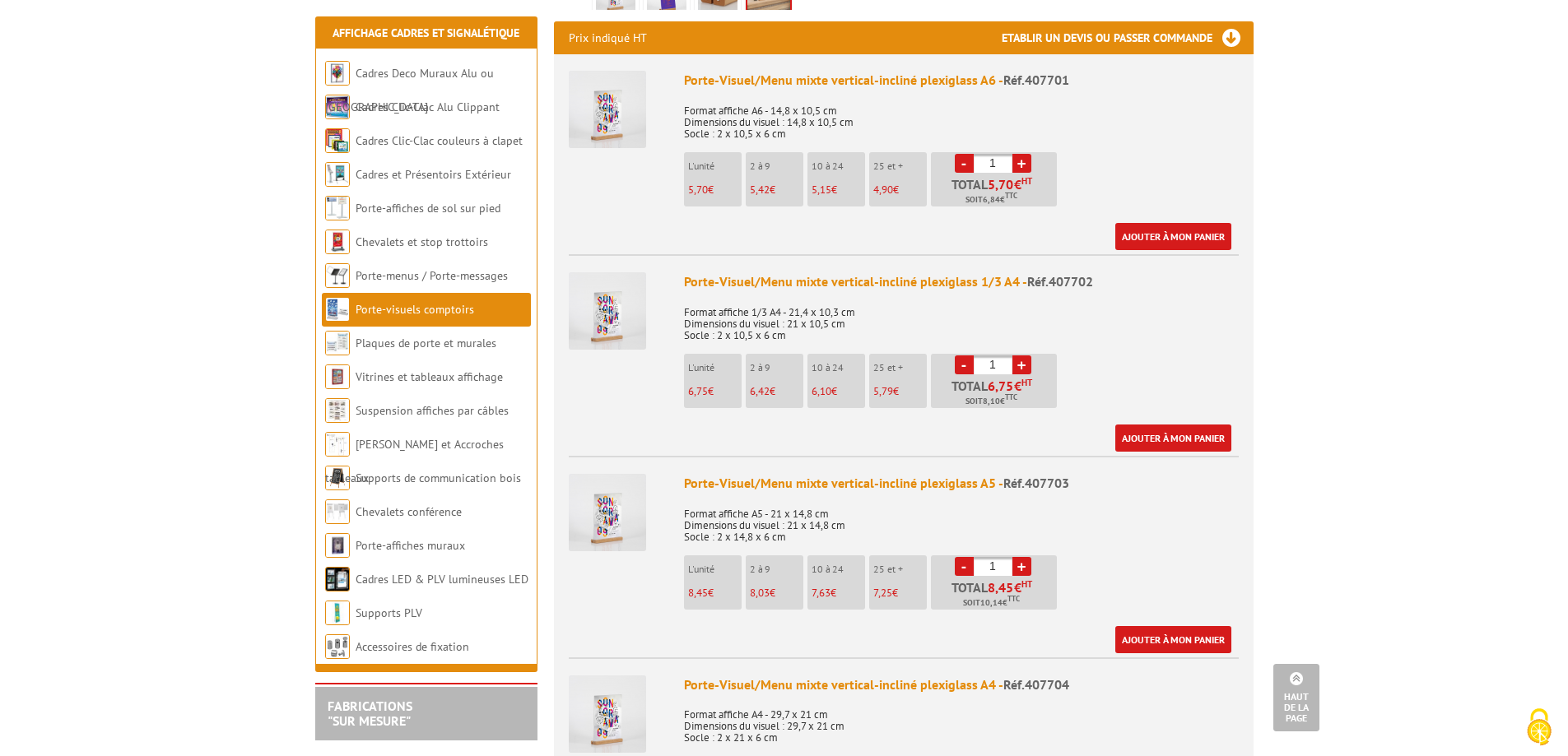
scroll to position [658, 0]
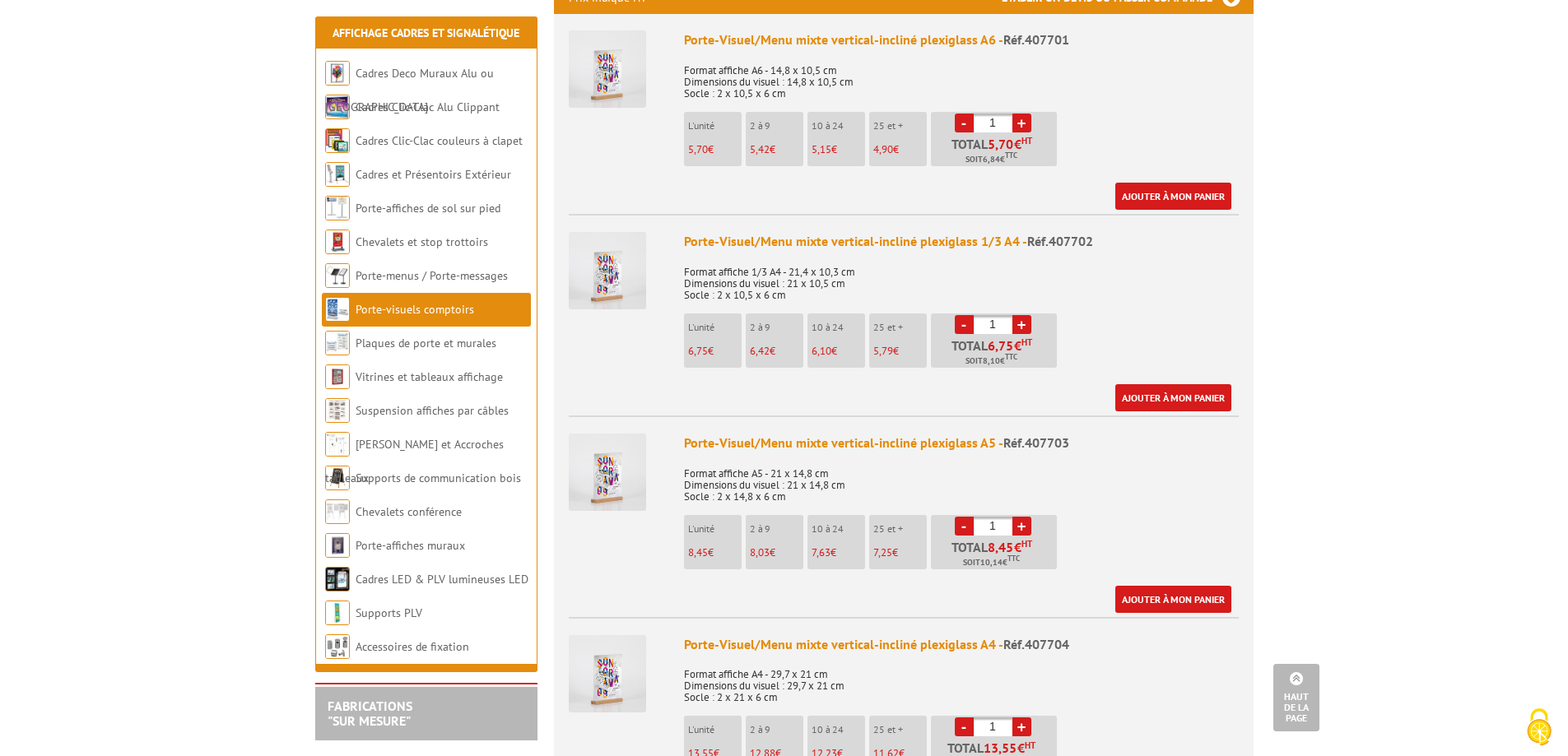
click at [1027, 517] on link "+" at bounding box center [1022, 526] width 19 height 19
type input "2"
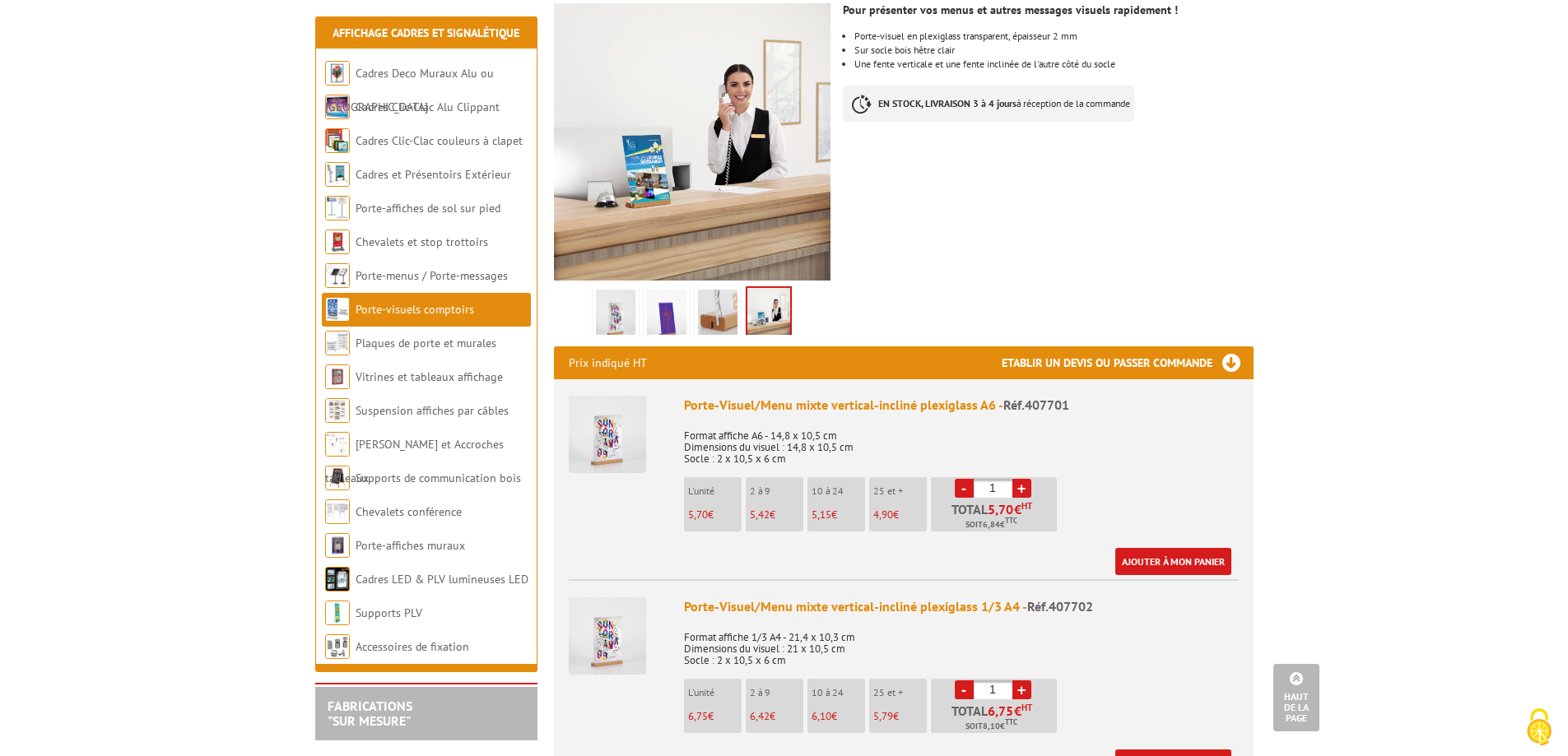
scroll to position [83, 0]
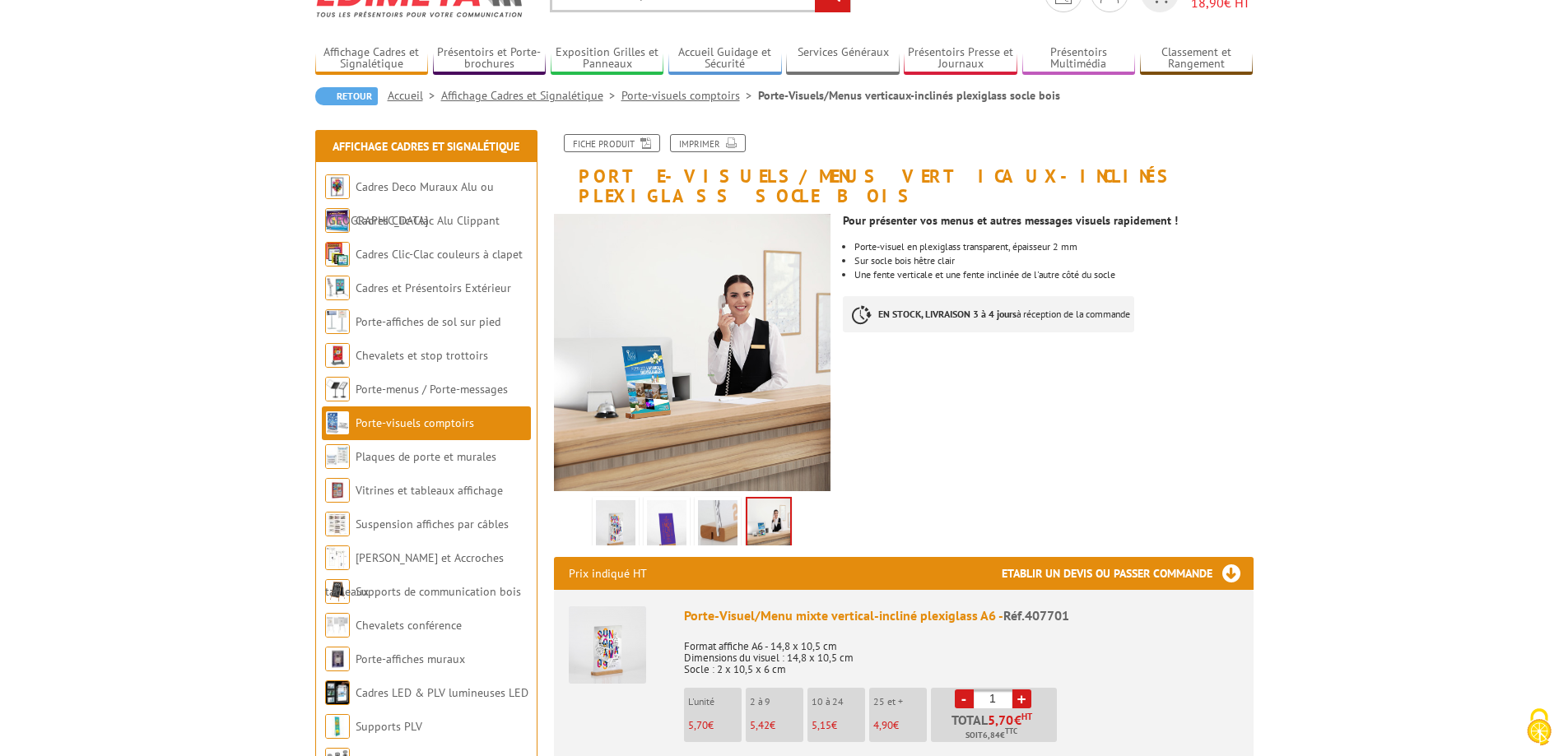
click at [609, 514] on img at bounding box center [615, 526] width 39 height 51
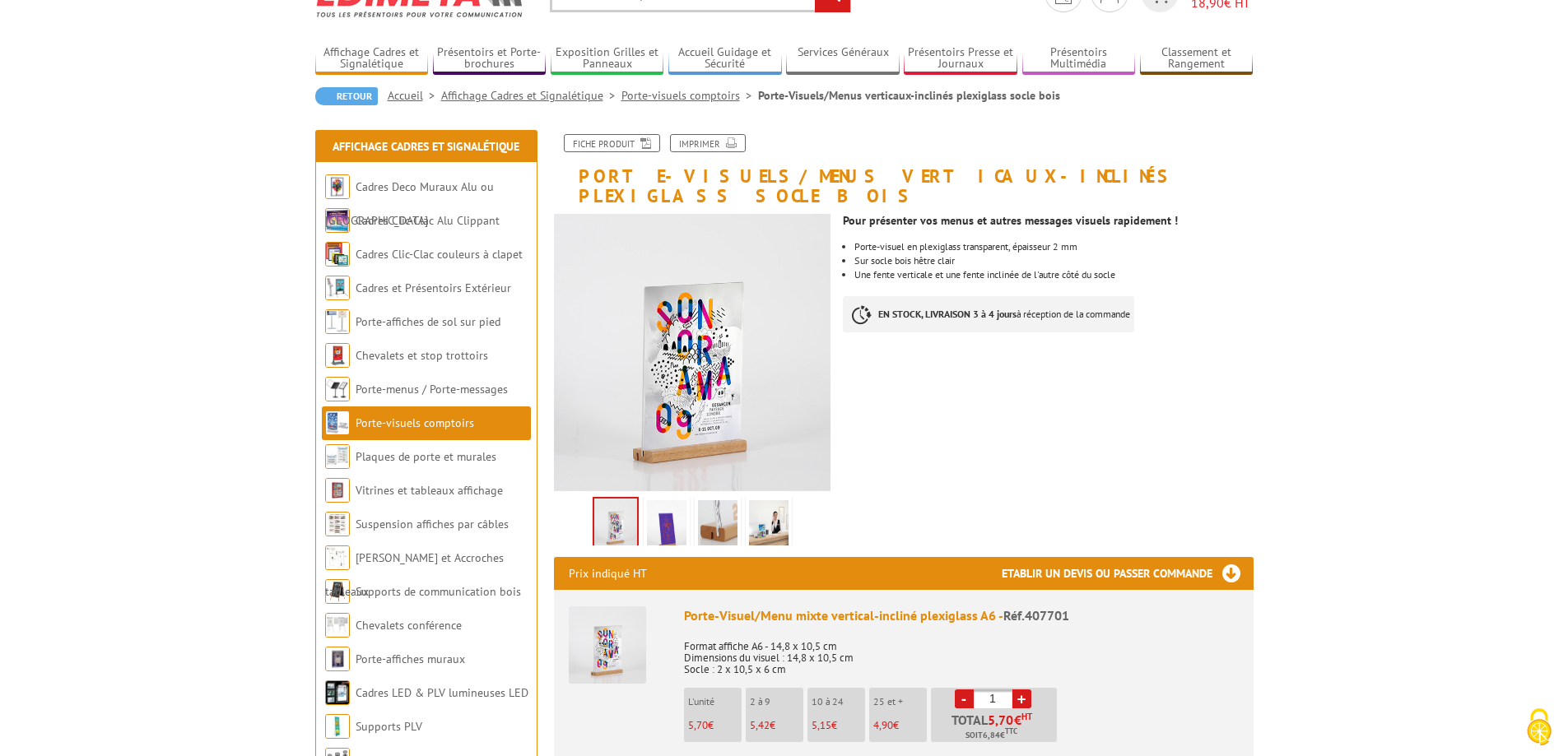
click at [675, 503] on img at bounding box center [667, 526] width 39 height 51
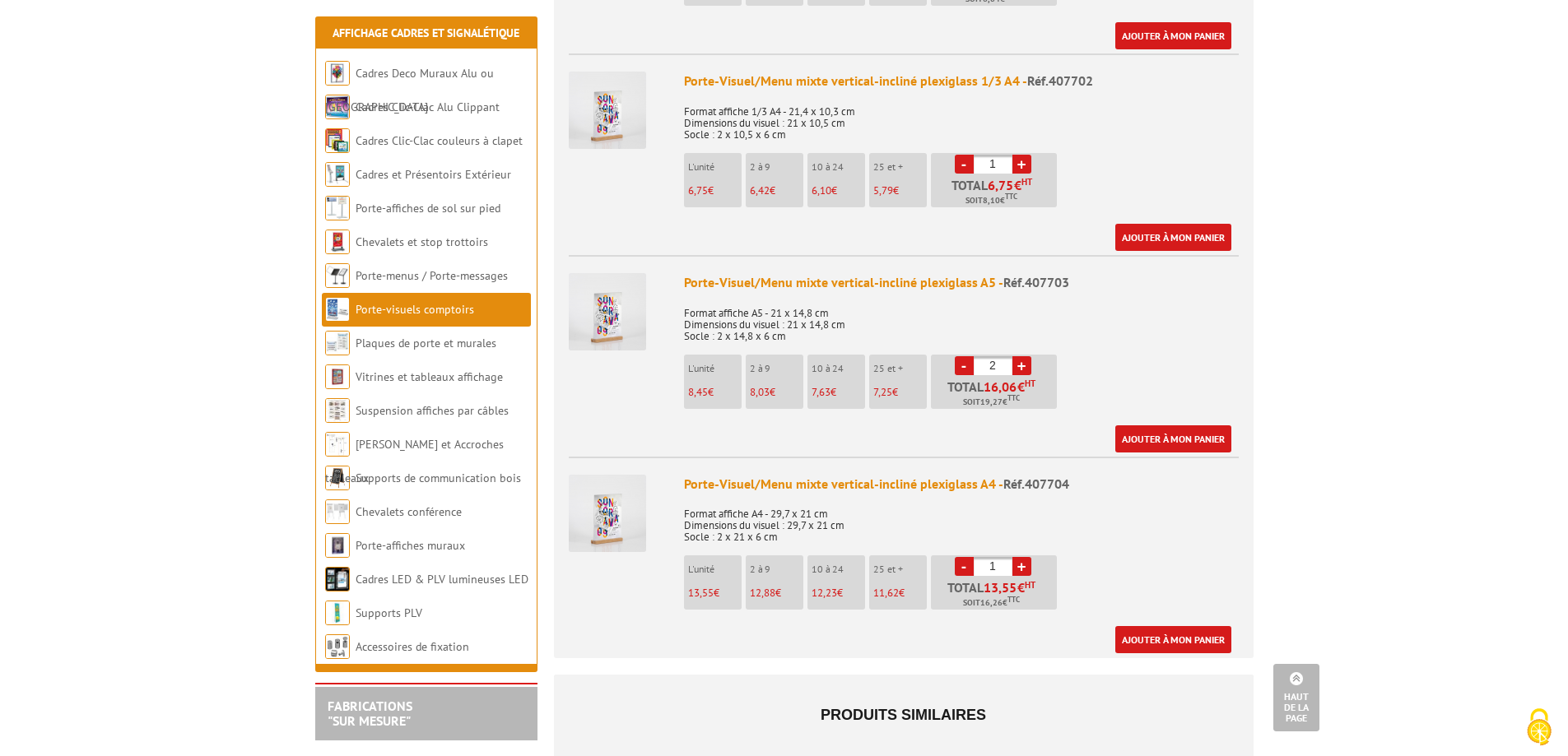
scroll to position [823, 0]
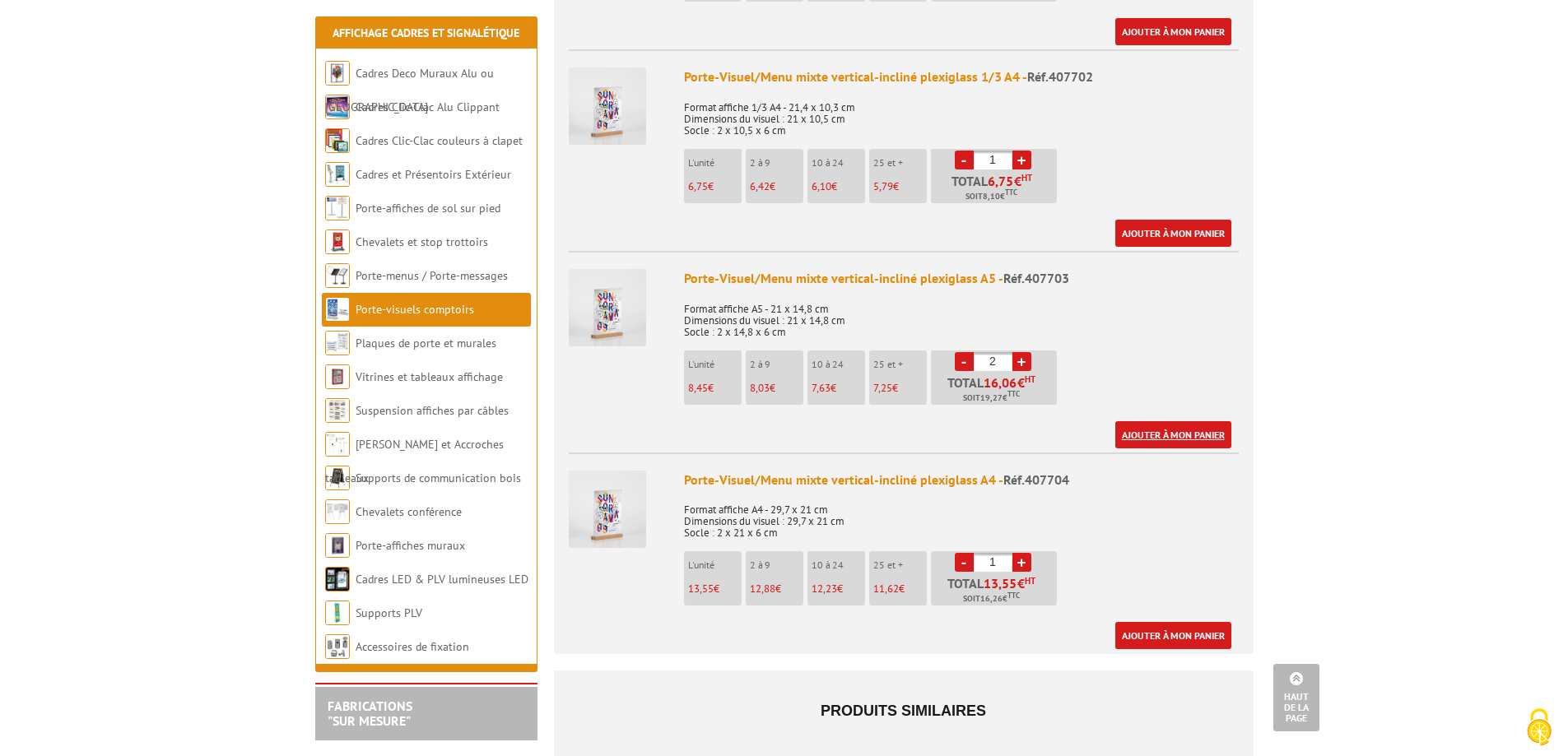
click at [1213, 422] on link "Ajouter à mon panier" at bounding box center [1173, 435] width 116 height 27
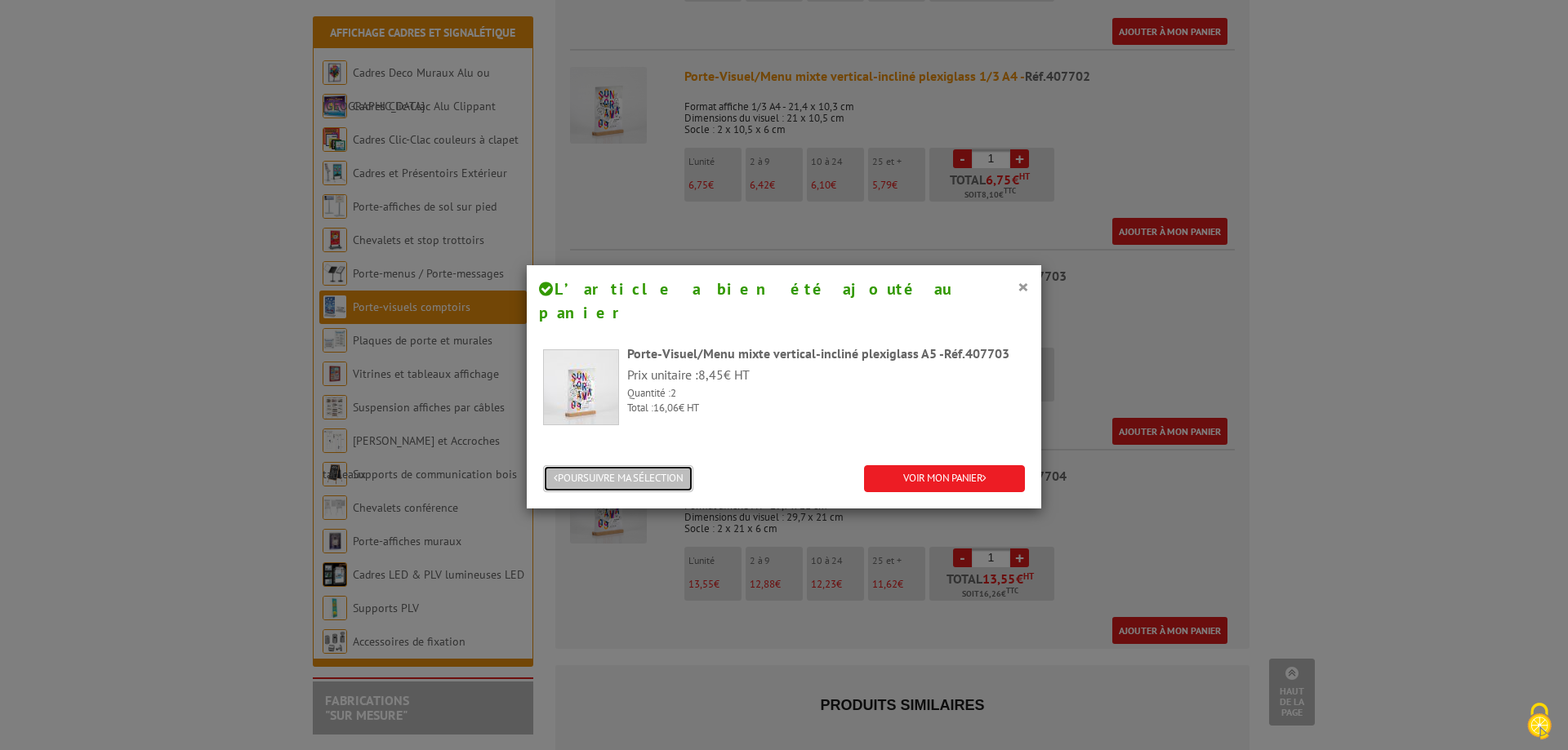
click at [643, 465] on button "POURSUIVRE MA SÉLECTION" at bounding box center [618, 478] width 150 height 27
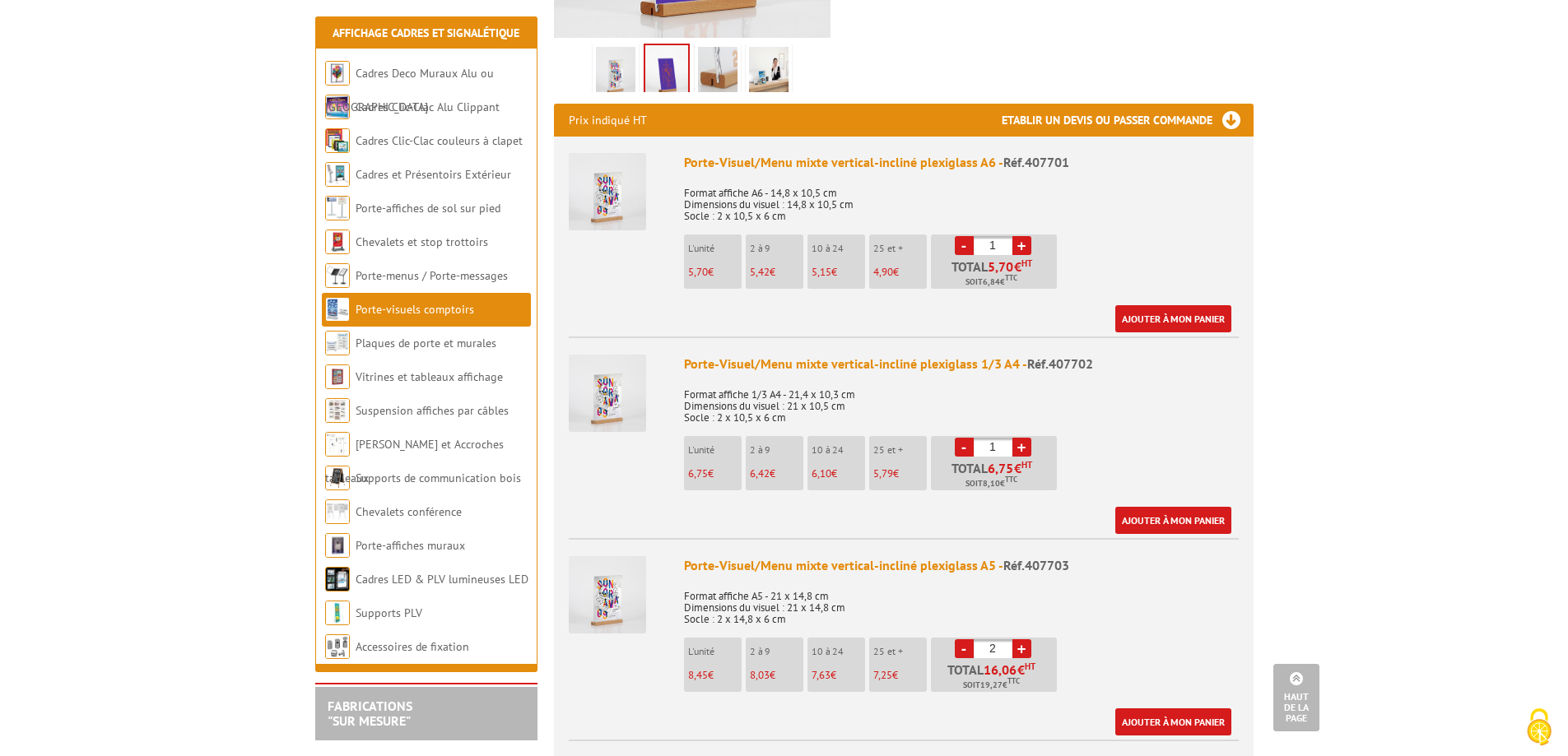
scroll to position [494, 0]
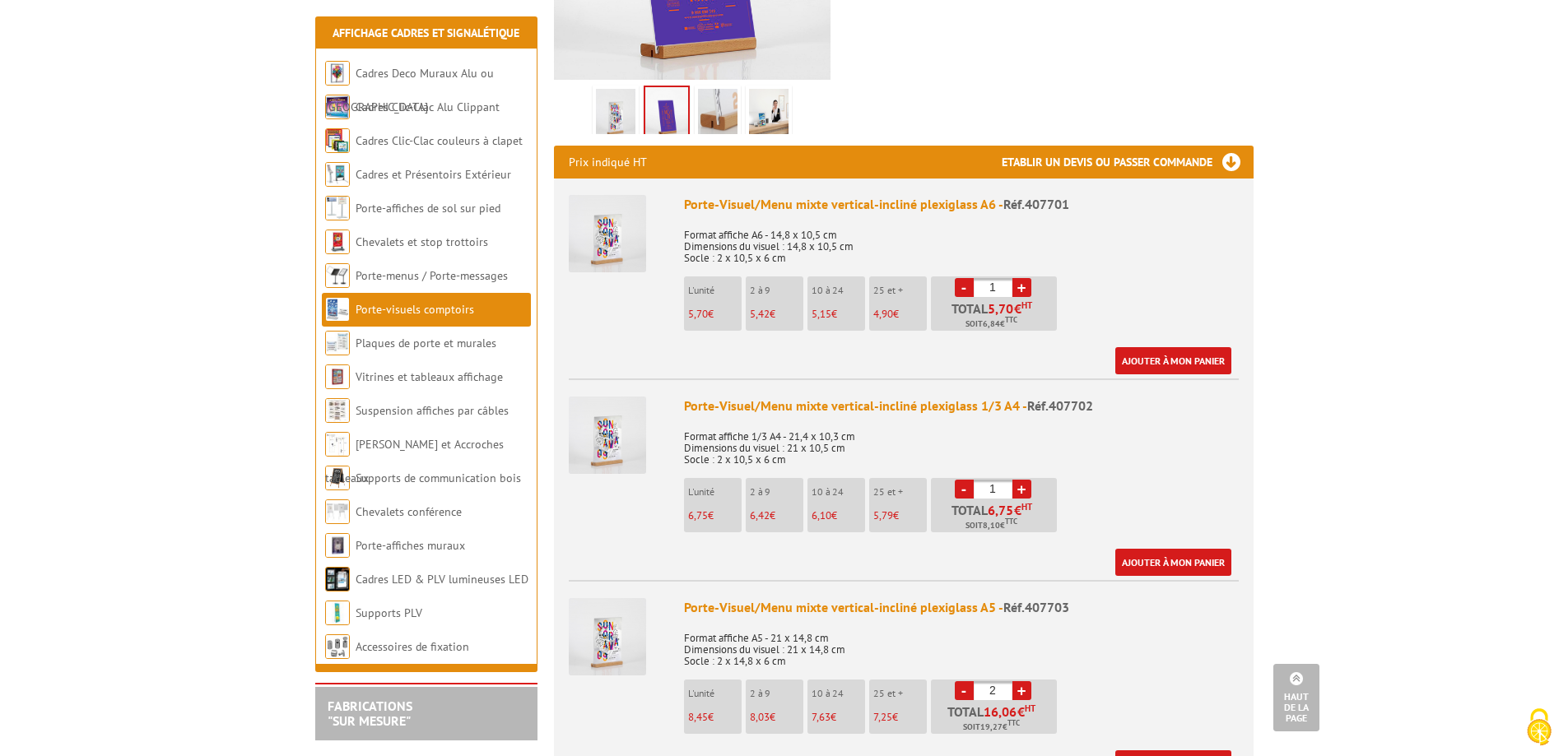
click at [1022, 278] on link "+" at bounding box center [1022, 287] width 19 height 19
click at [954, 276] on li "- 4 + Total 21,68 € HT Soit 26,02 € TTC" at bounding box center [994, 303] width 126 height 54
click at [963, 278] on link "-" at bounding box center [964, 287] width 19 height 19
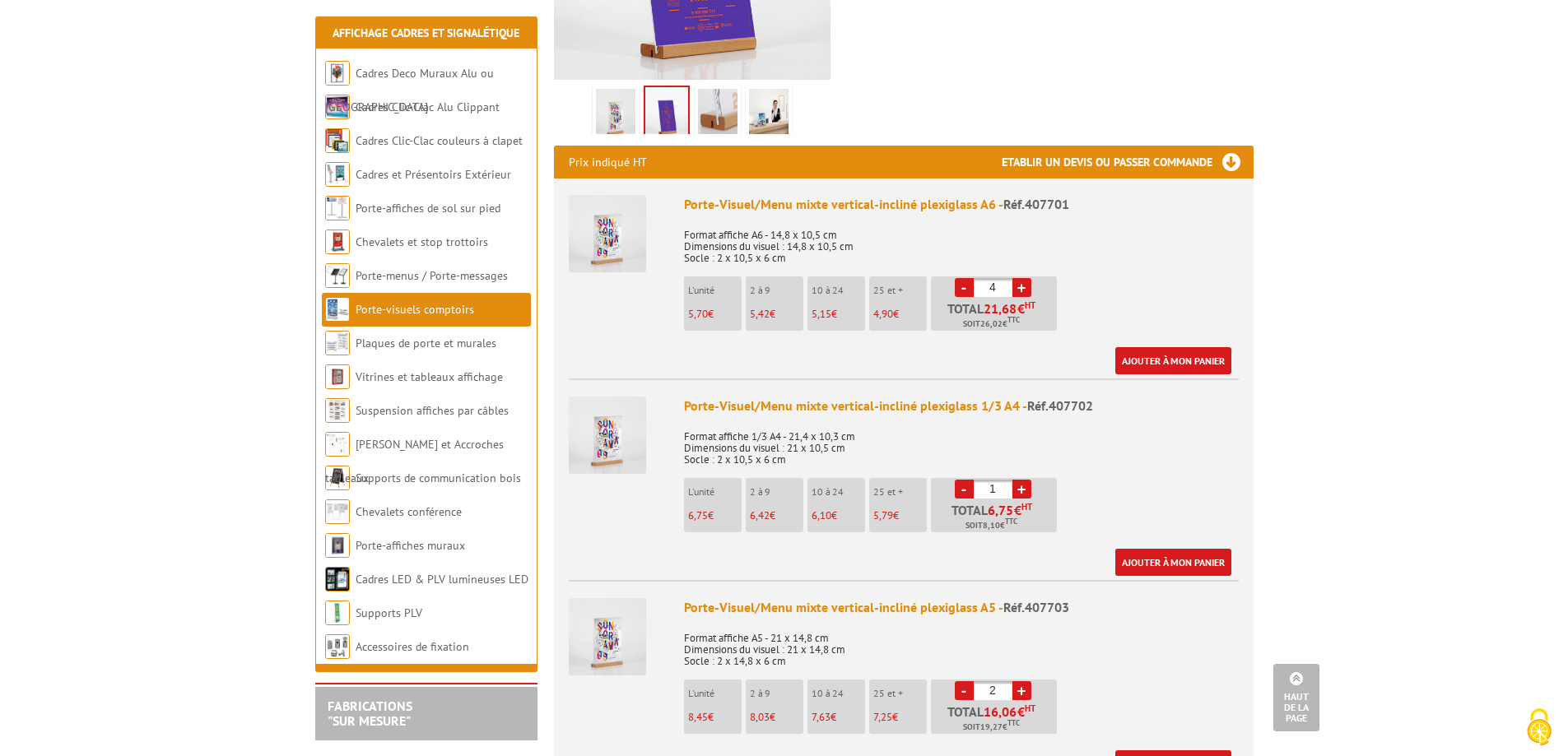
type input "3"
click at [1124, 347] on link "Ajouter à mon panier" at bounding box center [1173, 361] width 116 height 27
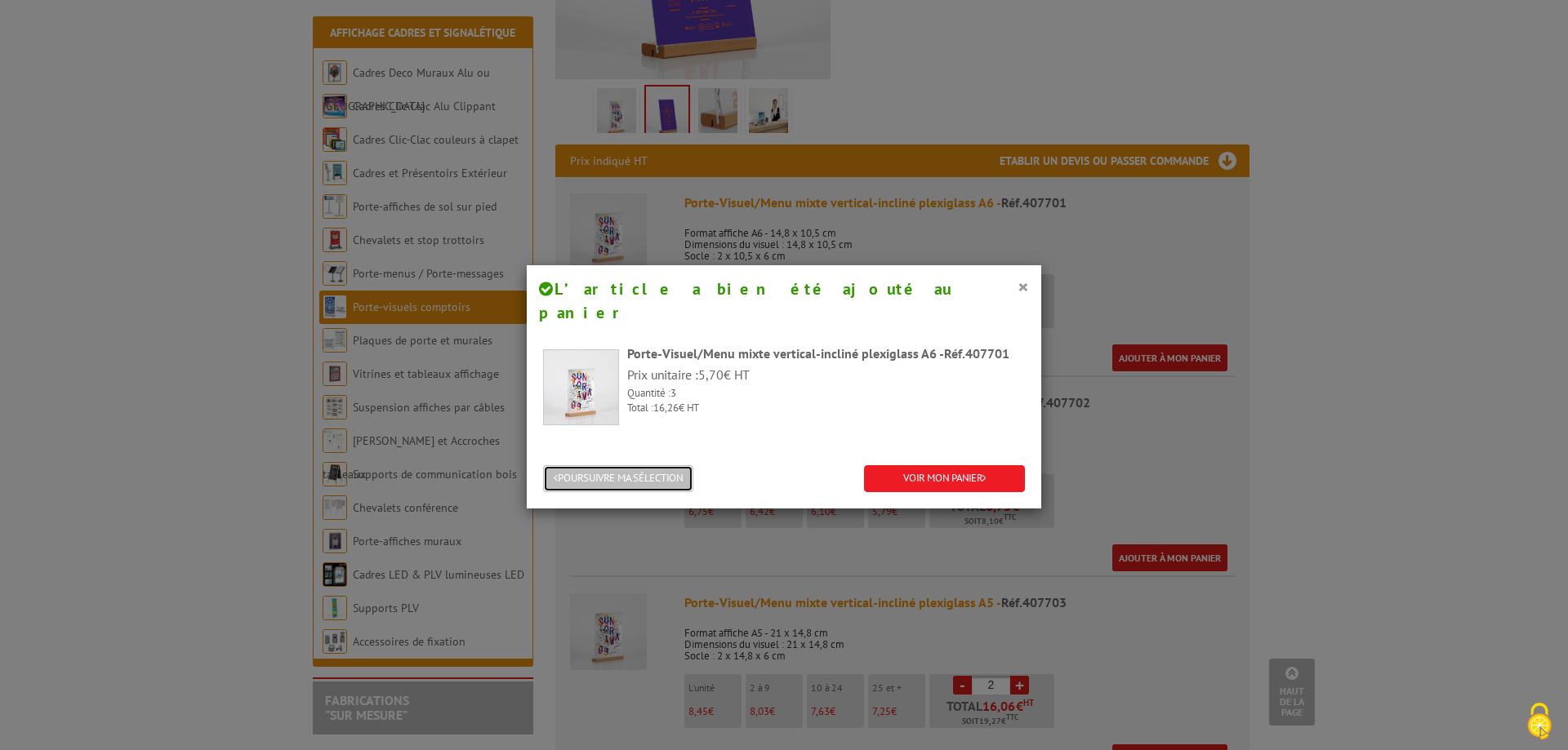
click at [657, 465] on button "POURSUIVRE MA SÉLECTION" at bounding box center [618, 478] width 150 height 27
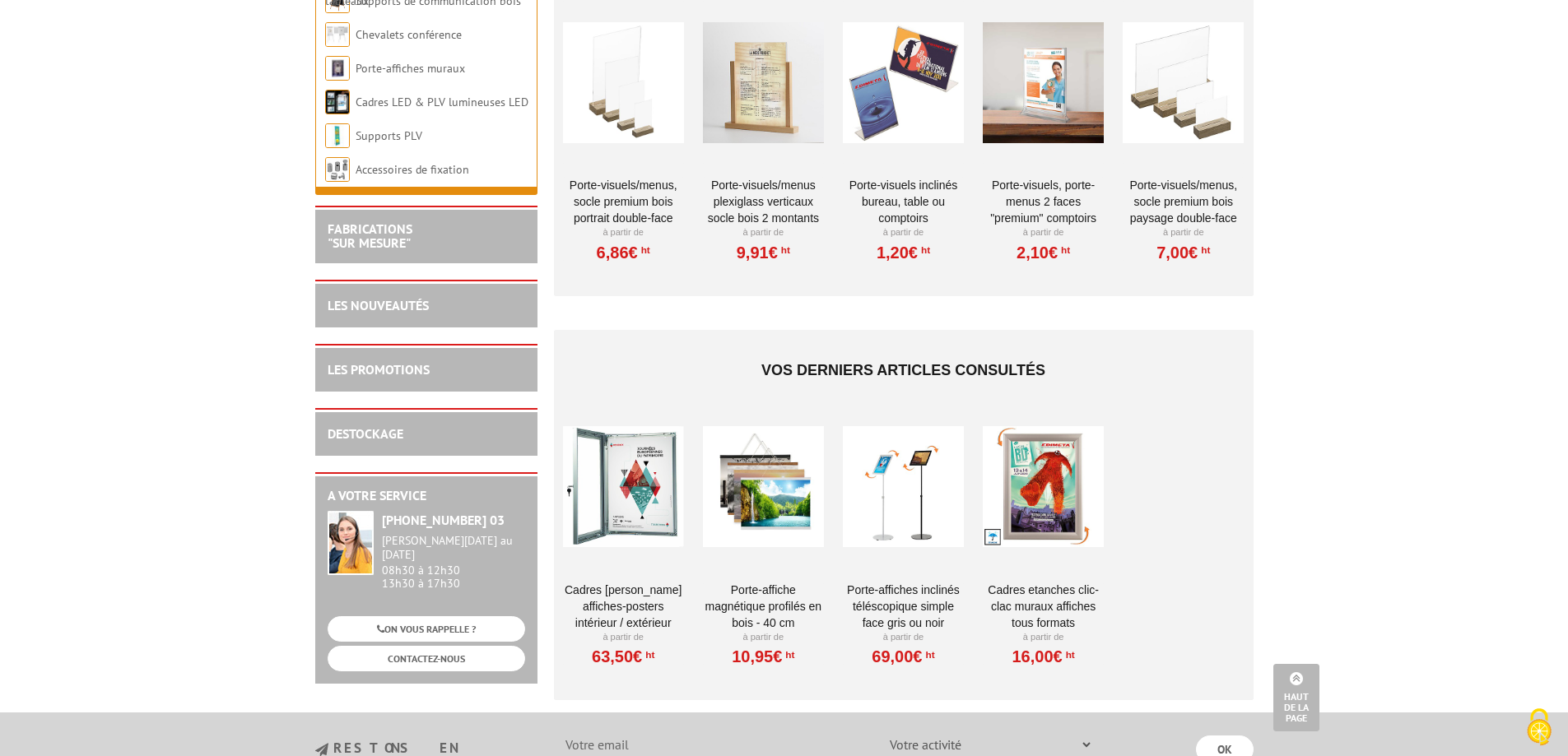
scroll to position [1481, 0]
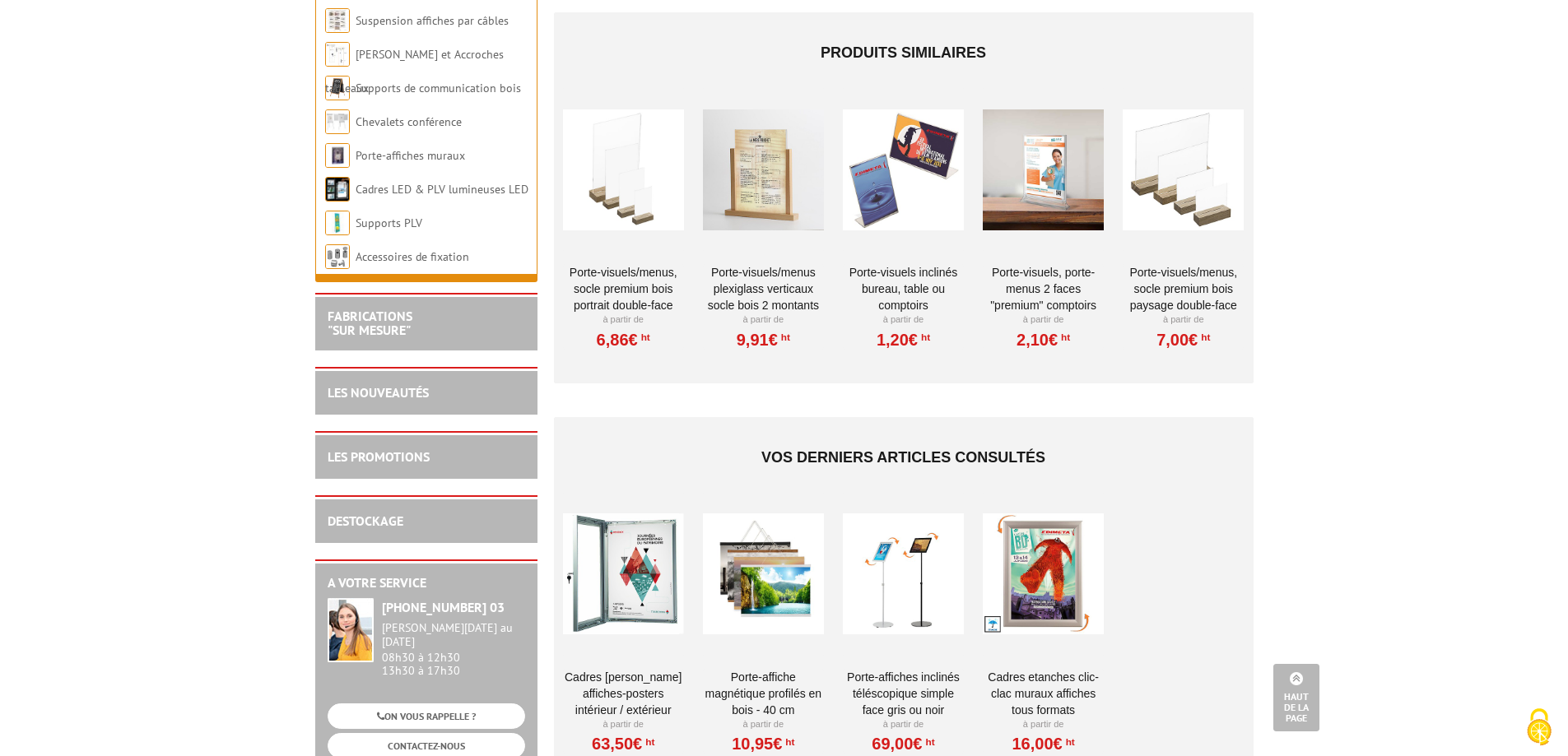
click at [908, 264] on link "Porte-visuels inclinés bureau, table ou comptoirs" at bounding box center [903, 288] width 121 height 50
